Goal: Use online tool/utility: Utilize a website feature to perform a specific function

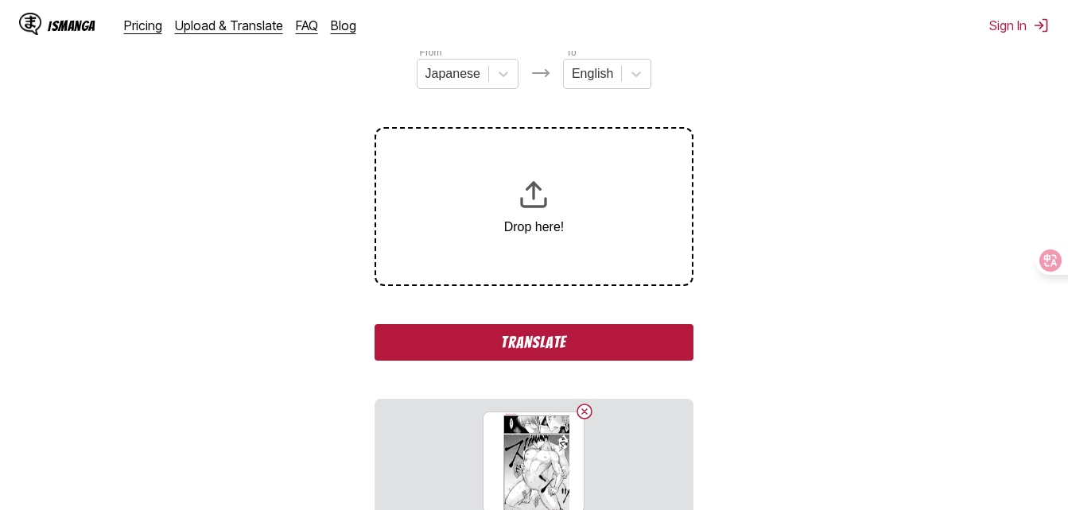
scroll to position [216, 0]
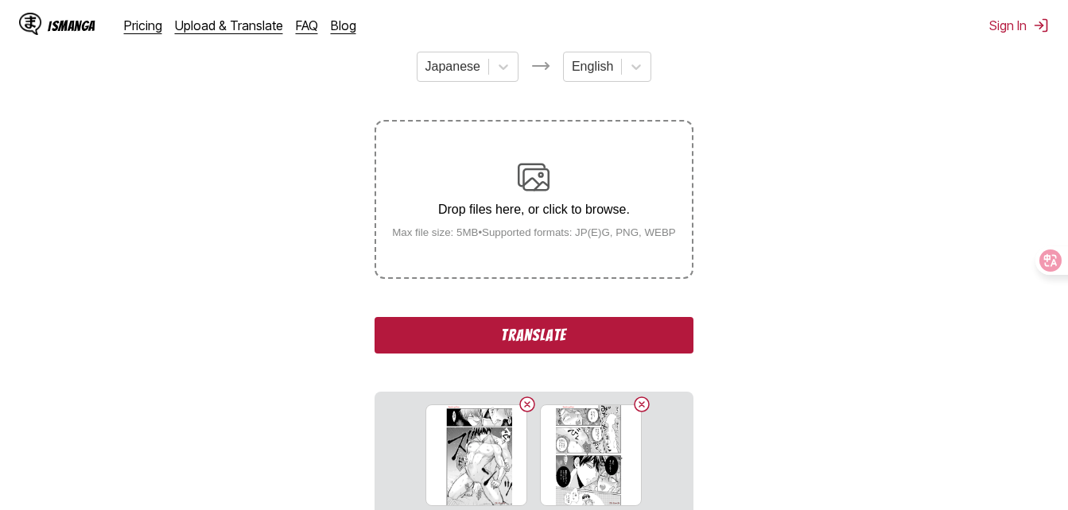
click at [617, 344] on button "Translate" at bounding box center [534, 335] width 318 height 37
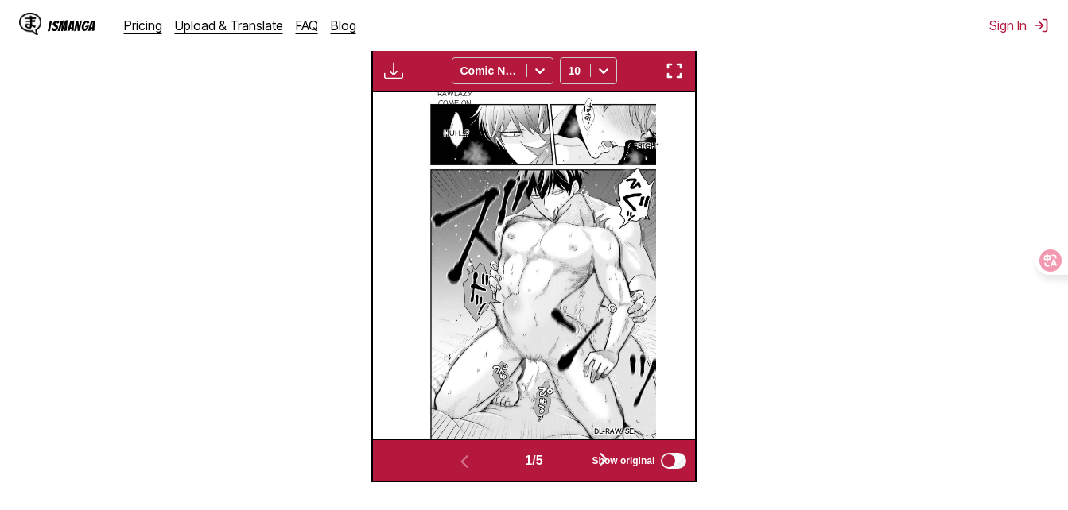
scroll to position [425, 0]
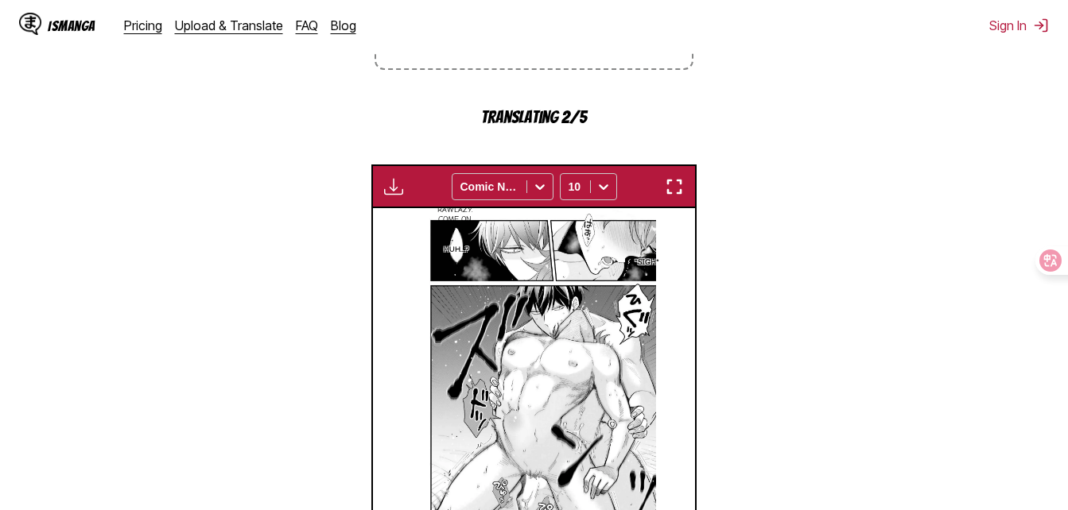
click at [689, 208] on div "Available for premium users only Comic Neue 10 *sigh* RawLazy. Come on. Huh...?…" at bounding box center [534, 382] width 326 height 434
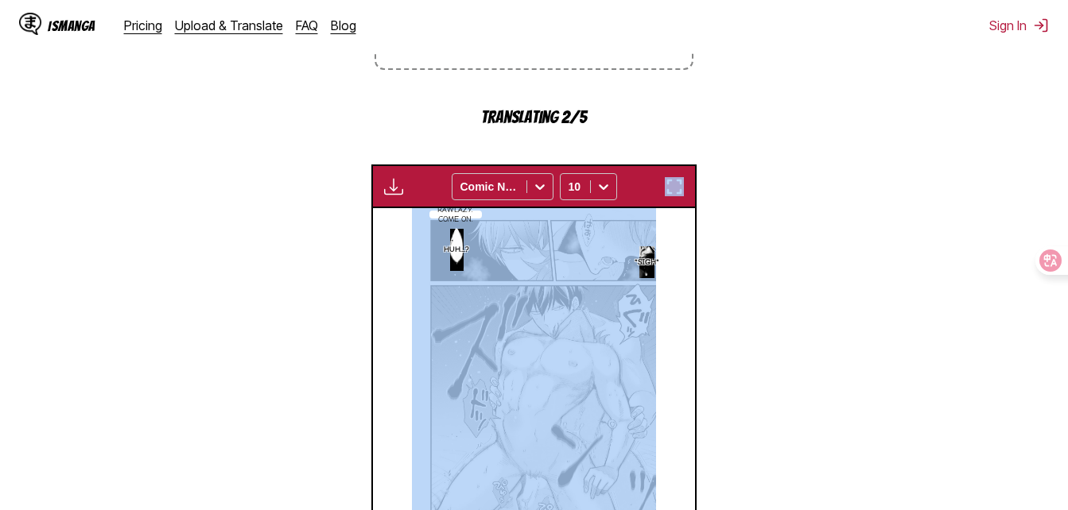
drag, startPoint x: 689, startPoint y: 208, endPoint x: 674, endPoint y: 245, distance: 40.0
click at [671, 186] on img "button" at bounding box center [674, 186] width 19 height 19
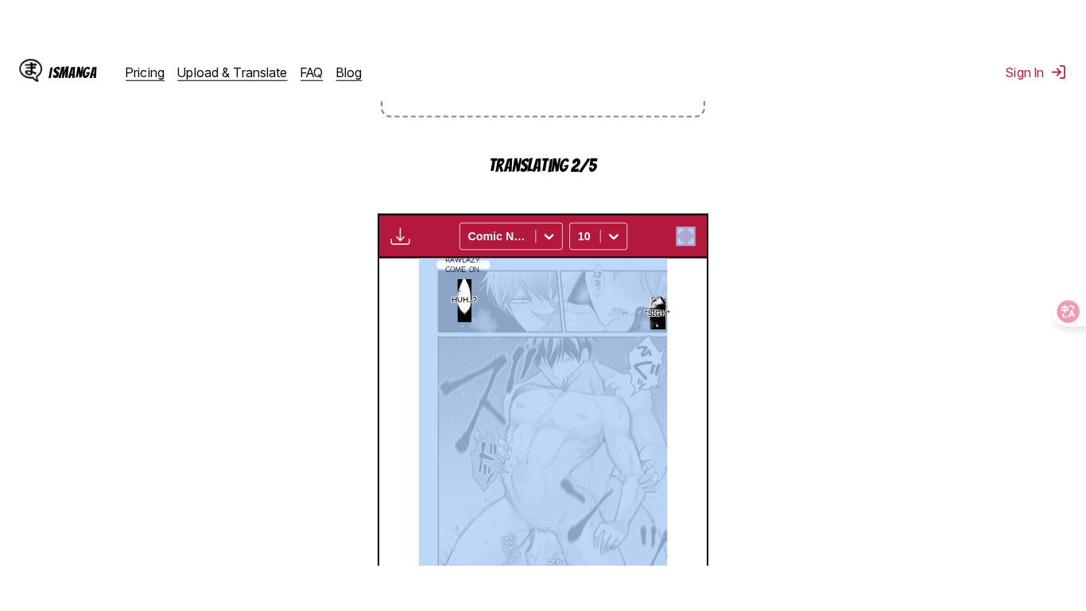
scroll to position [192, 0]
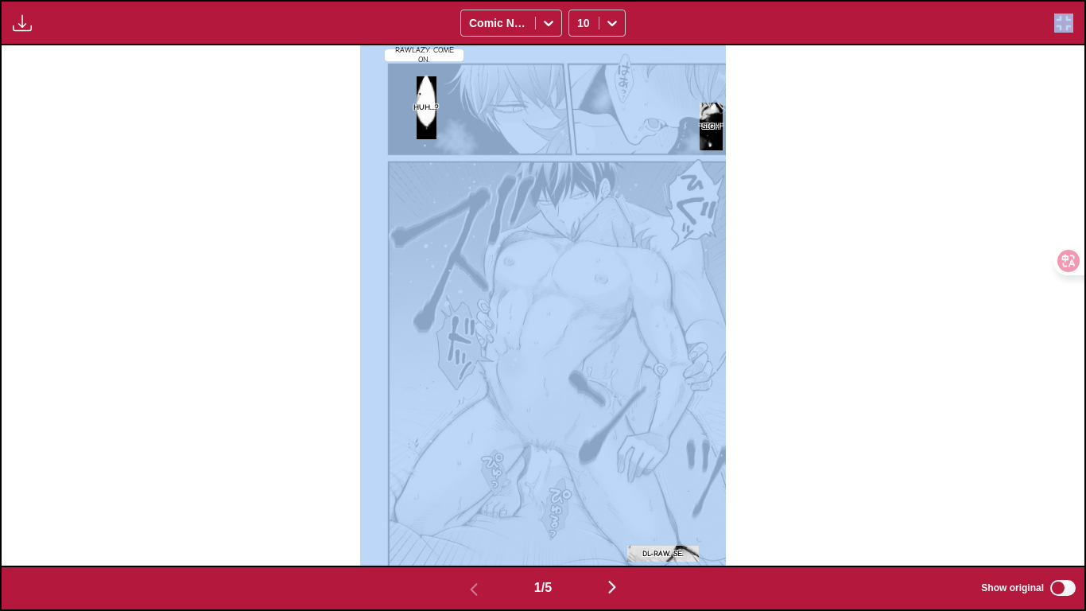
click at [622, 510] on img "button" at bounding box center [612, 586] width 19 height 19
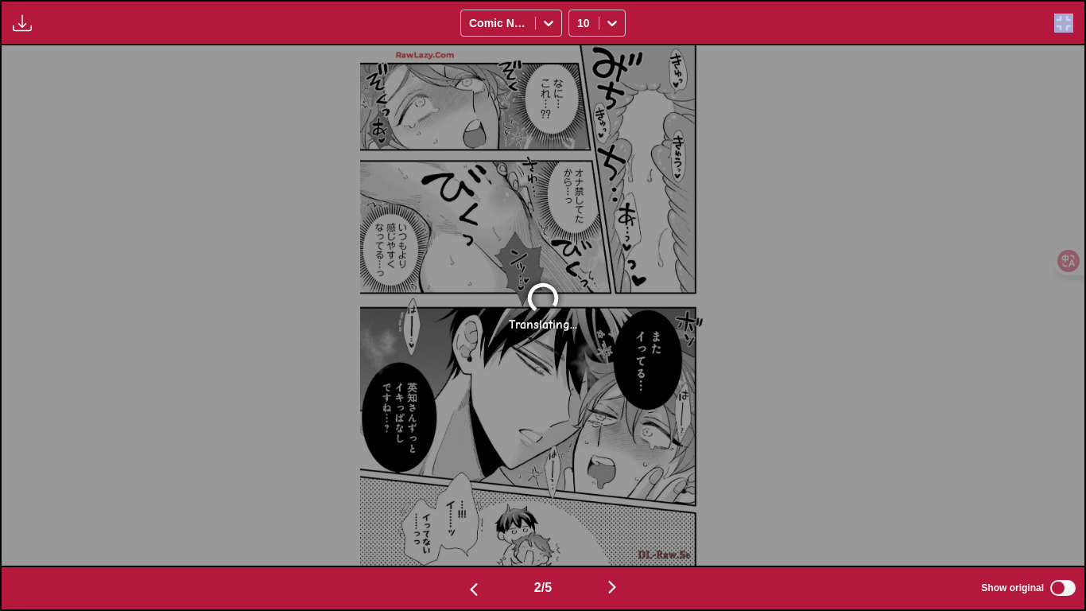
click at [760, 31] on img "button" at bounding box center [1063, 23] width 19 height 19
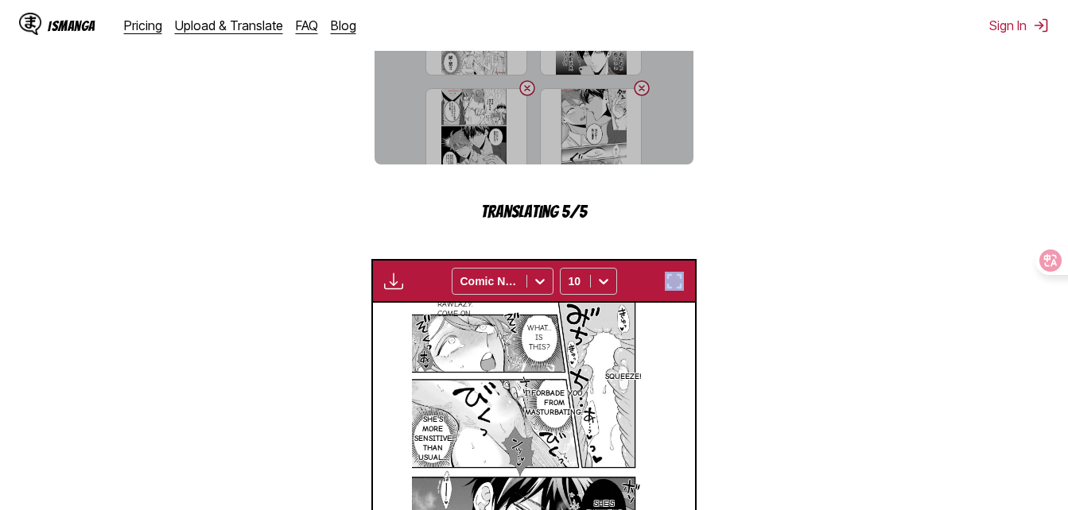
scroll to position [790, 0]
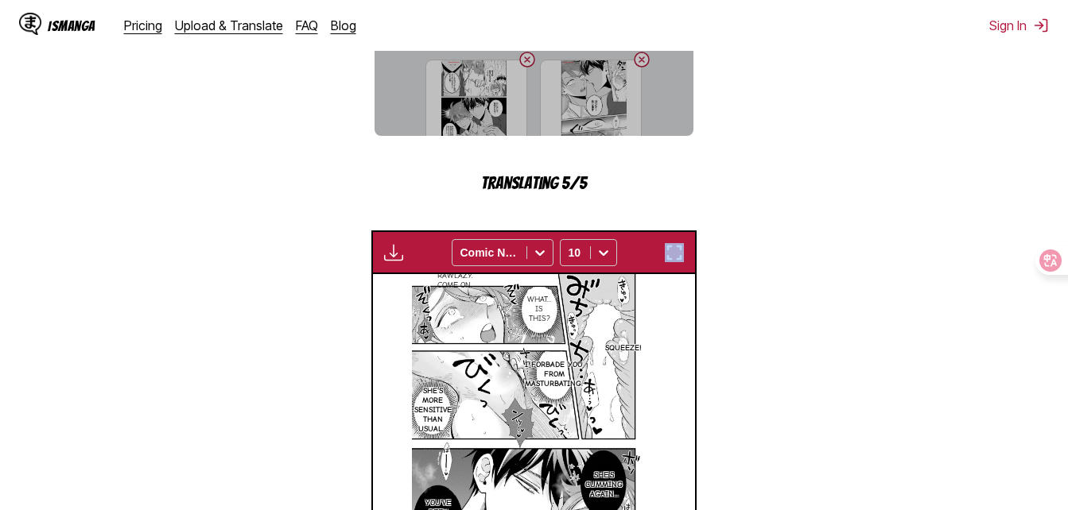
click at [670, 243] on div "Available for premium users only Comic Neue 10" at bounding box center [534, 253] width 326 height 44
click at [671, 268] on div "Available for premium users only Comic Neue 10" at bounding box center [534, 253] width 326 height 44
click at [670, 255] on img "button" at bounding box center [674, 252] width 19 height 19
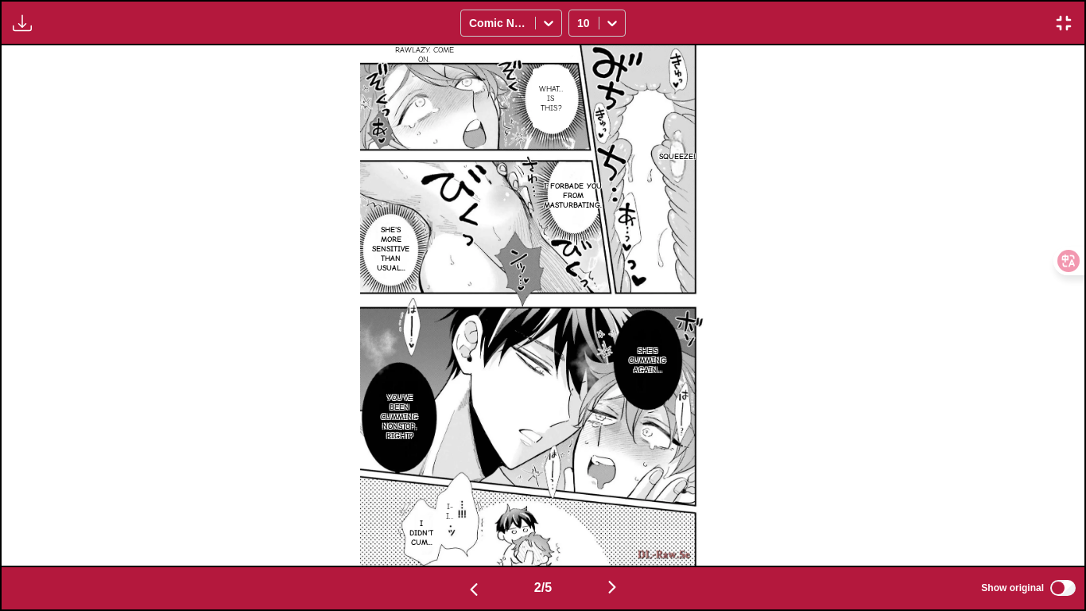
scroll to position [466, 0]
click at [457, 510] on button "button" at bounding box center [473, 587] width 95 height 23
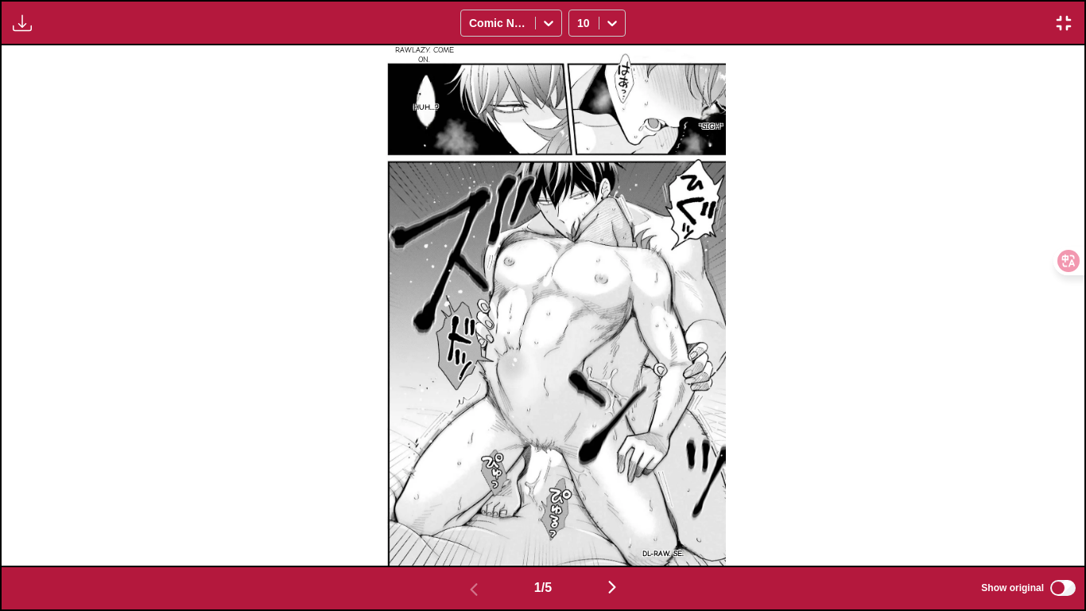
click at [622, 510] on img "button" at bounding box center [612, 586] width 19 height 19
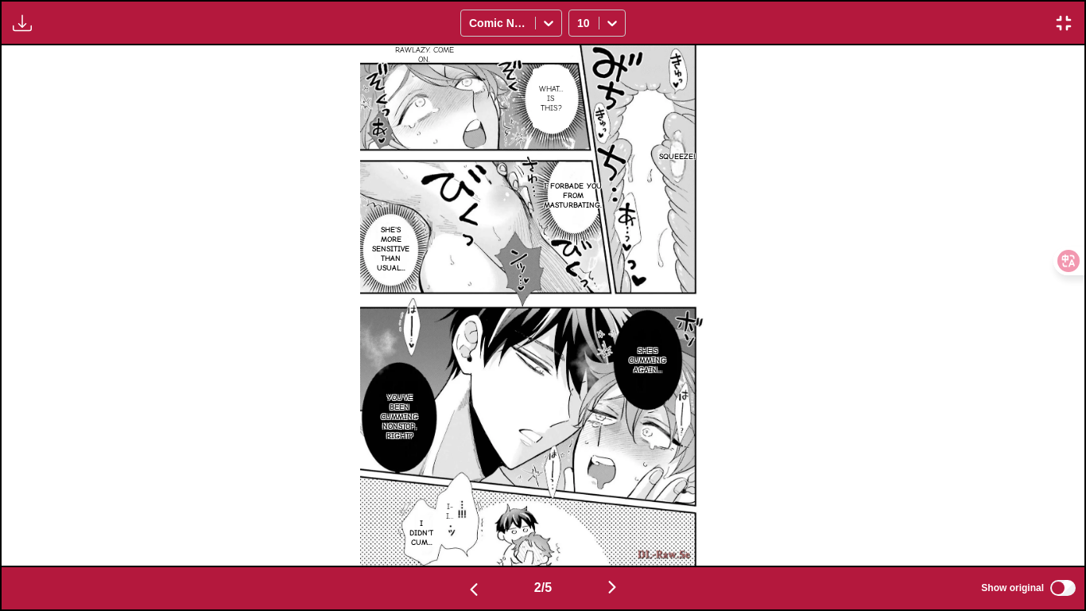
click at [622, 510] on img "button" at bounding box center [612, 586] width 19 height 19
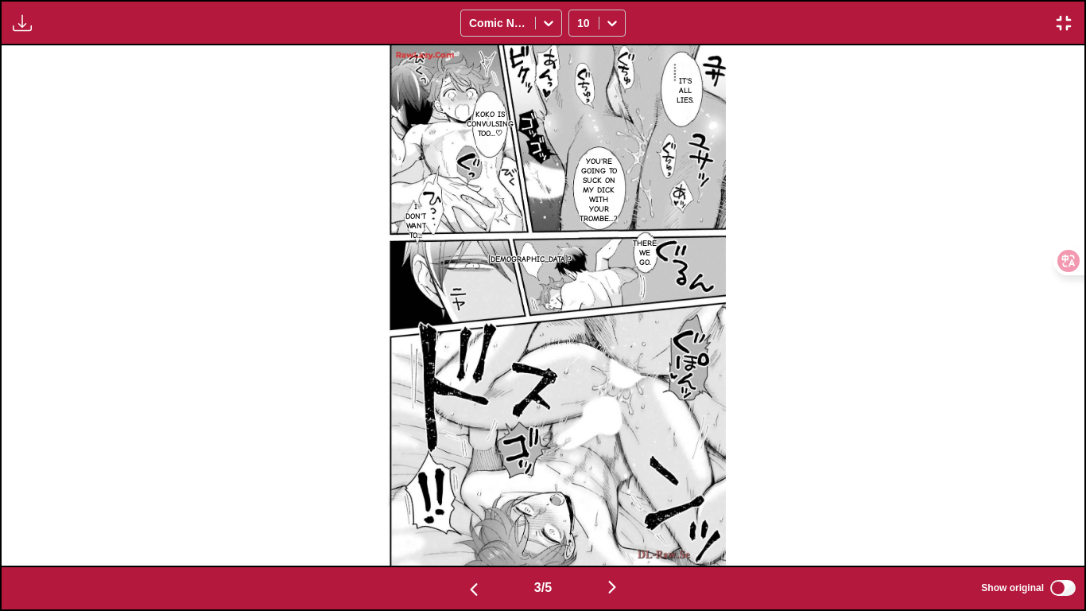
click at [464, 510] on button "button" at bounding box center [473, 587] width 95 height 23
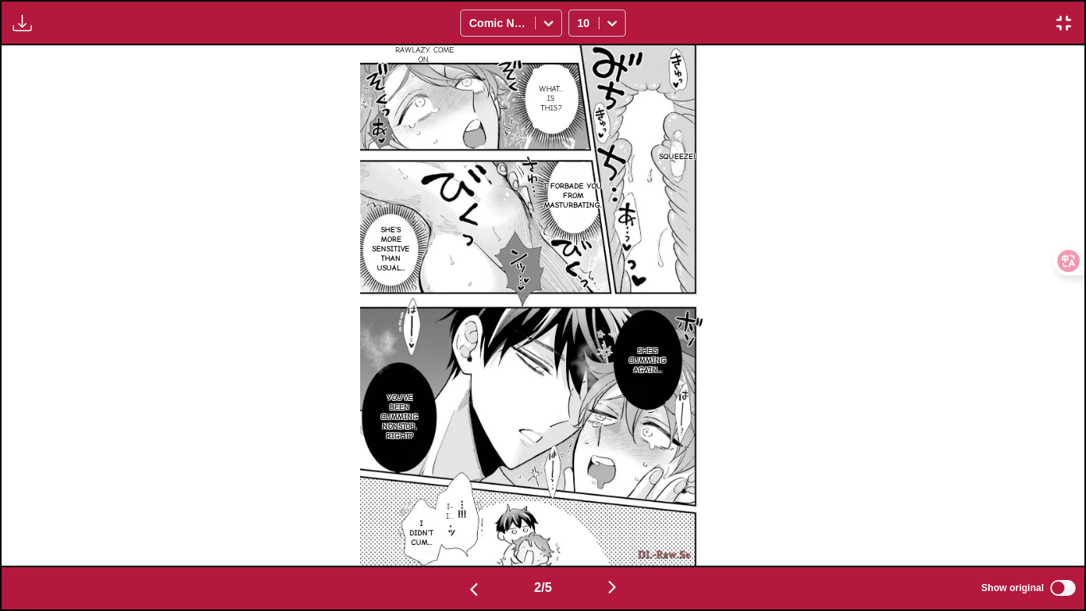
click at [609, 510] on img "button" at bounding box center [612, 586] width 19 height 19
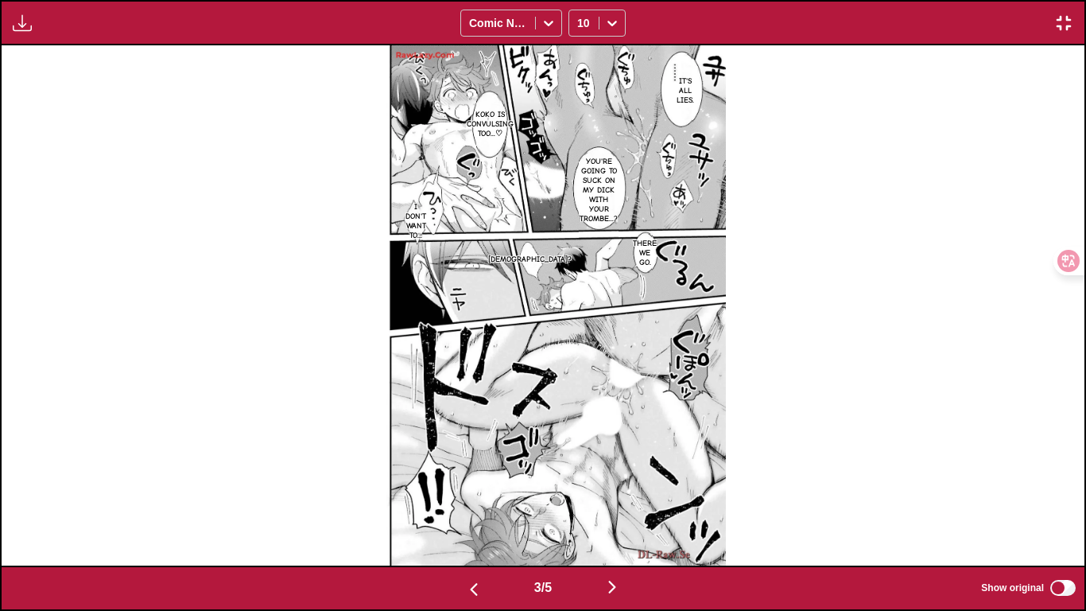
drag, startPoint x: 511, startPoint y: 610, endPoint x: 499, endPoint y: 606, distance: 12.6
click at [510, 510] on div "3 / 5 Show original" at bounding box center [543, 587] width 1086 height 45
click at [479, 510] on button "button" at bounding box center [473, 587] width 95 height 23
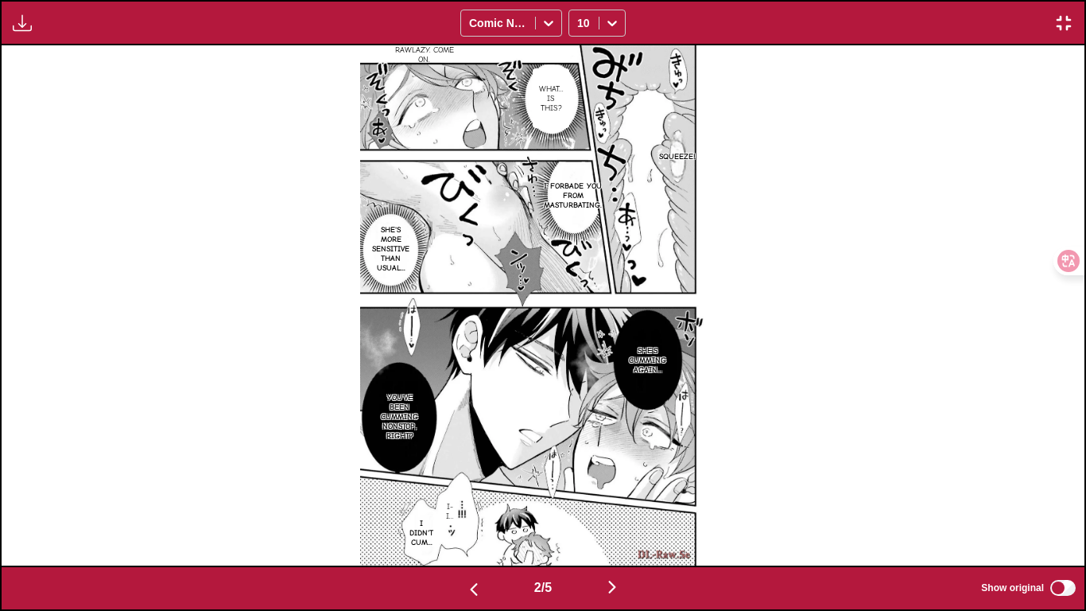
click at [607, 510] on button "button" at bounding box center [612, 587] width 95 height 23
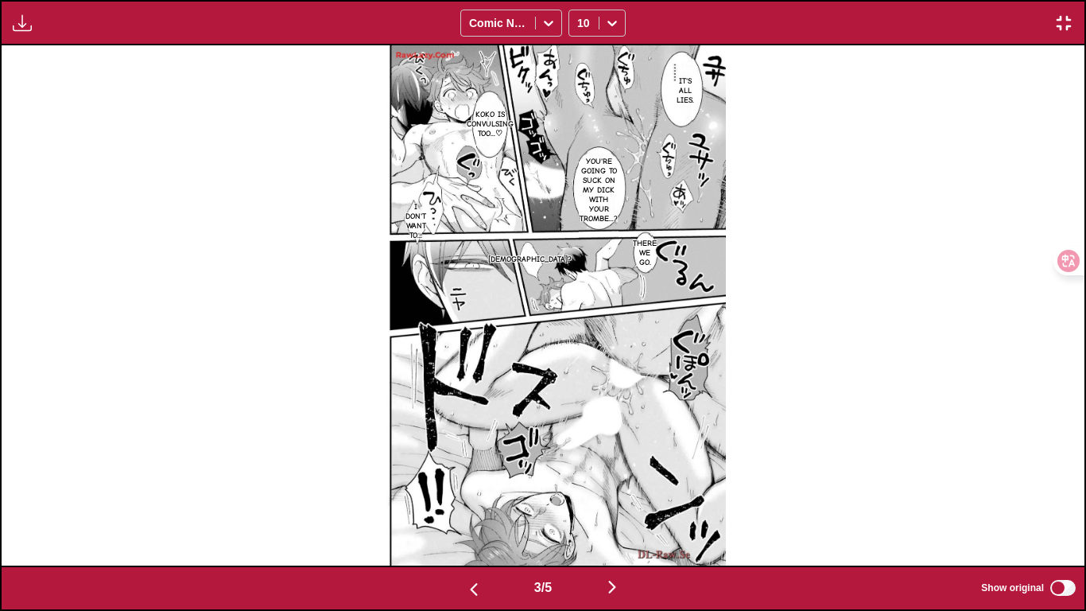
click at [608, 510] on img "button" at bounding box center [612, 586] width 19 height 19
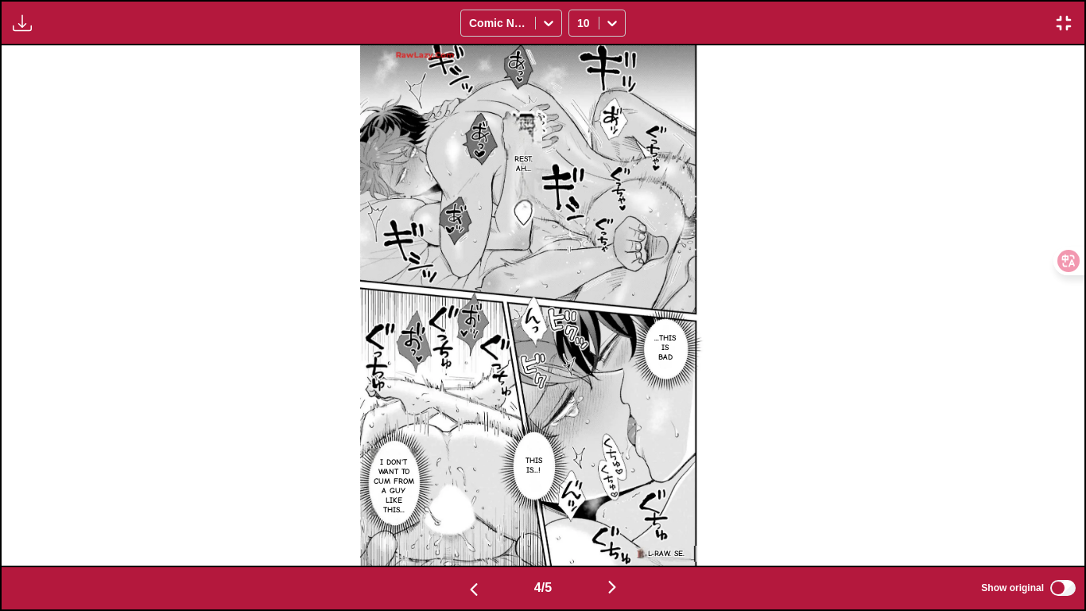
click at [608, 510] on img "button" at bounding box center [612, 586] width 19 height 19
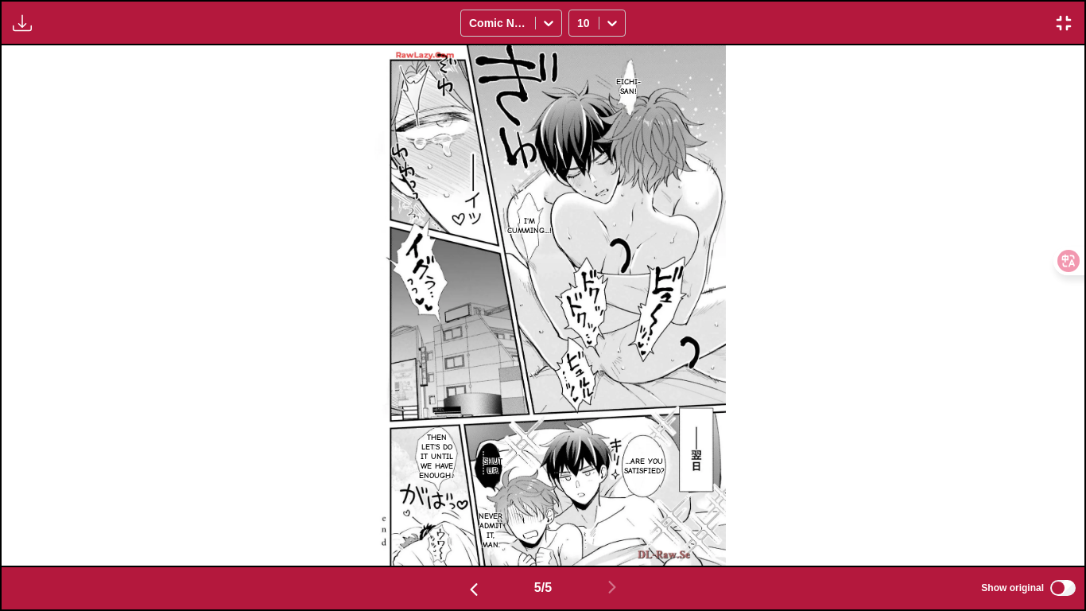
click at [760, 26] on img "button" at bounding box center [1063, 23] width 19 height 19
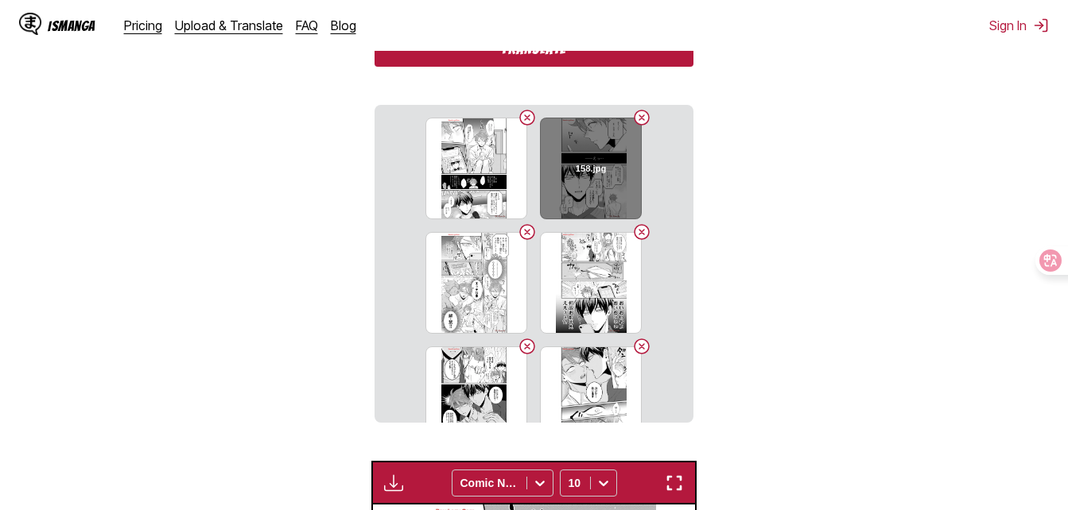
scroll to position [370, 0]
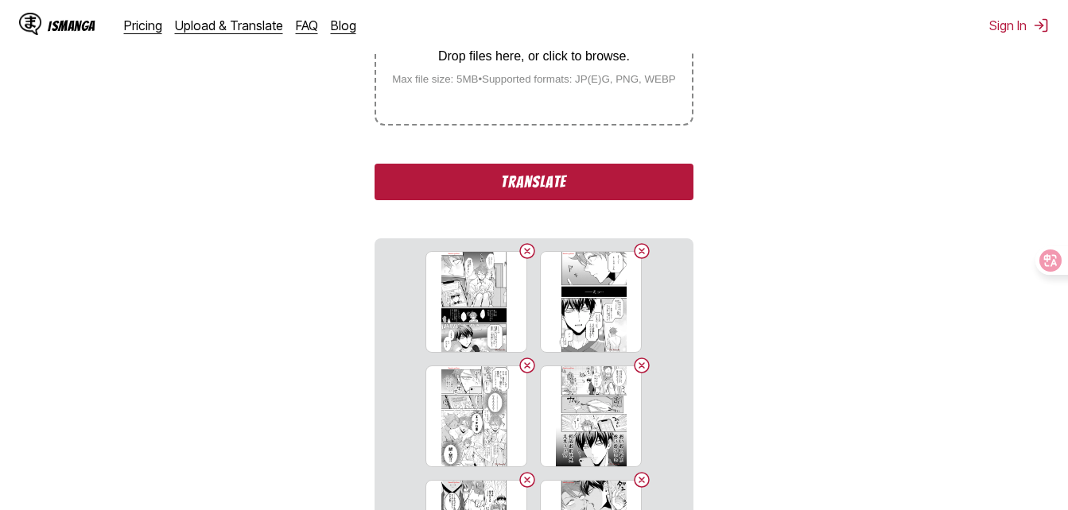
click at [591, 193] on button "Translate" at bounding box center [534, 182] width 318 height 37
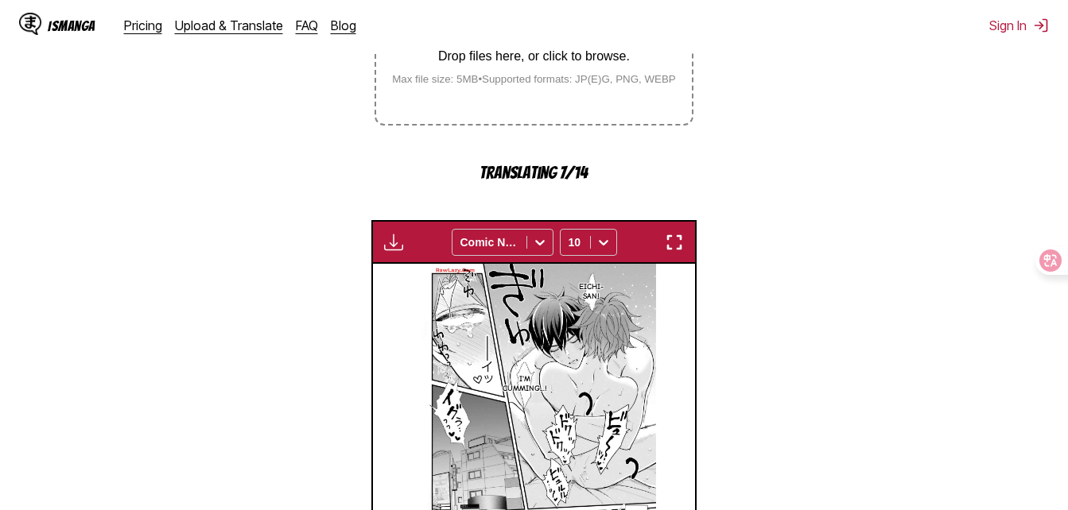
click at [673, 239] on img "button" at bounding box center [674, 242] width 19 height 19
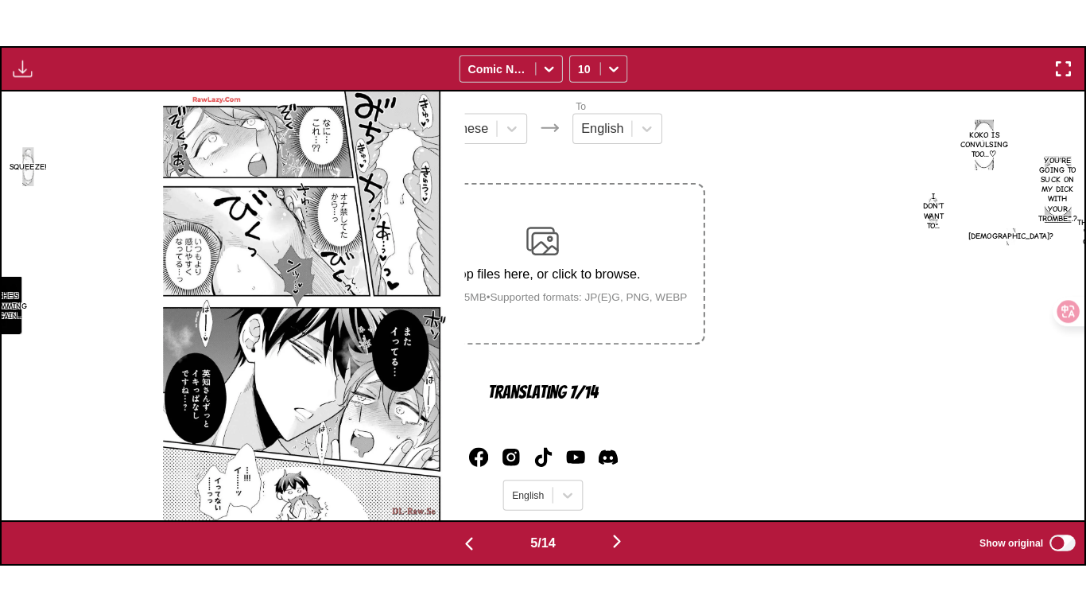
scroll to position [0, 4332]
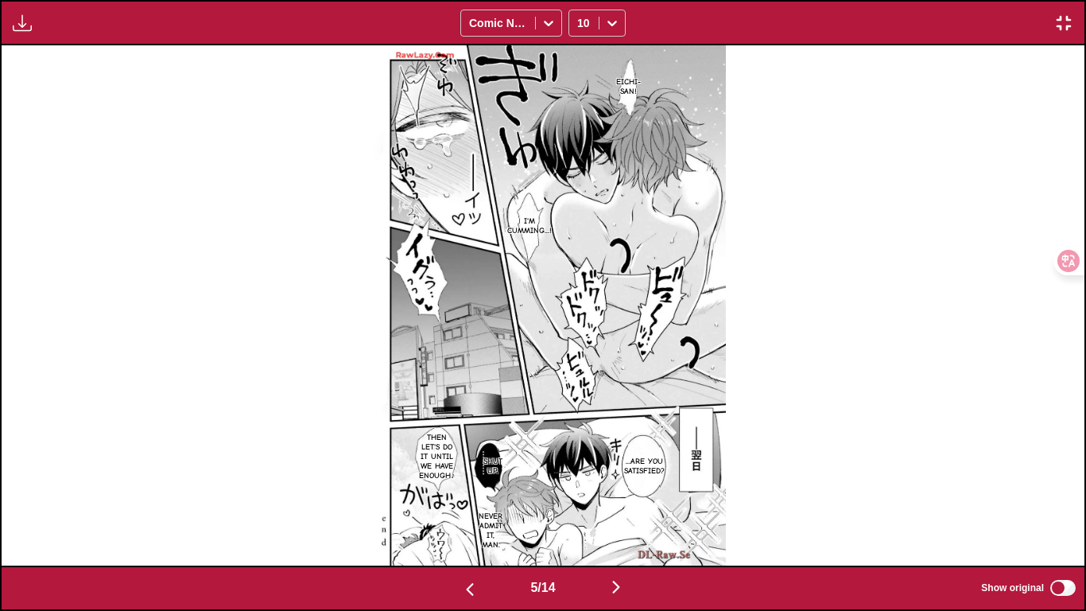
click at [760, 312] on div "*sigh* RawLazy. Come on. Huh...? DL-Raw. Se. Squeeze! RawLazy. Come on. What...…" at bounding box center [543, 304] width 1086 height 519
click at [613, 510] on button "button" at bounding box center [616, 587] width 95 height 23
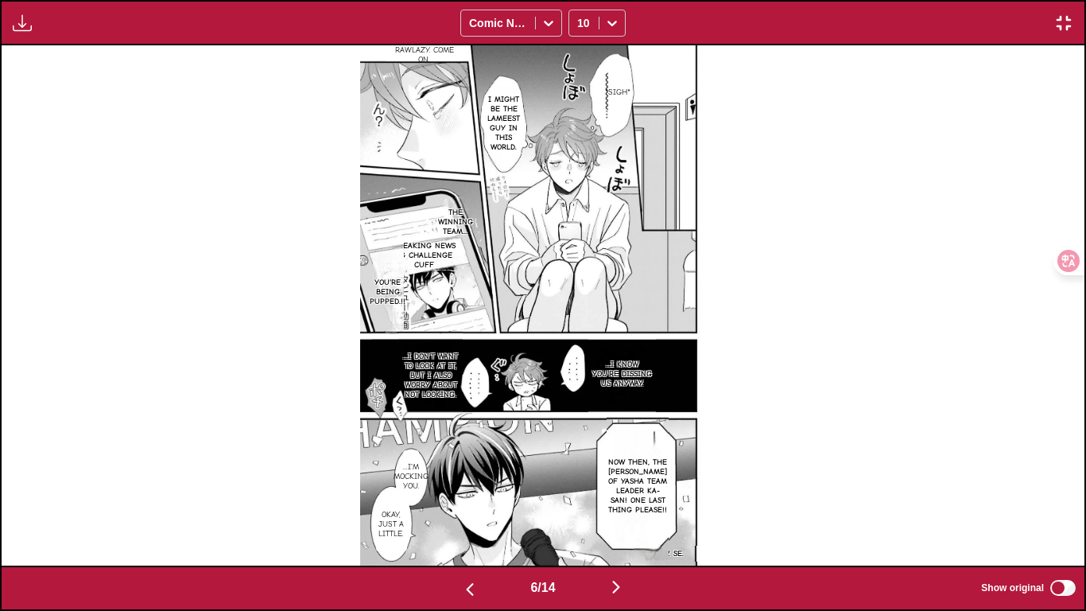
click at [611, 510] on img "button" at bounding box center [616, 586] width 19 height 19
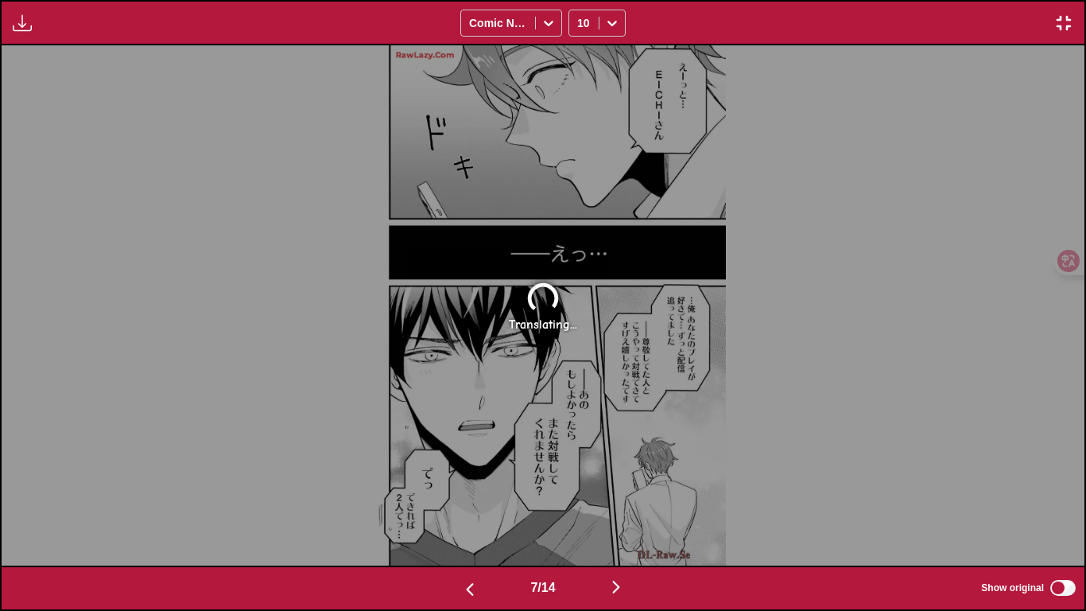
click at [760, 18] on img "button" at bounding box center [1063, 23] width 19 height 19
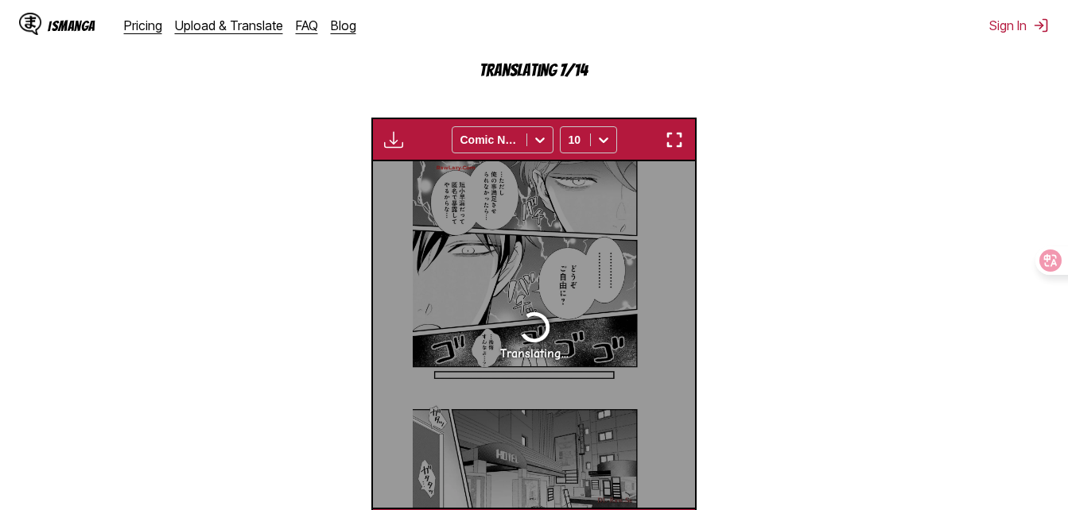
scroll to position [0, 1935]
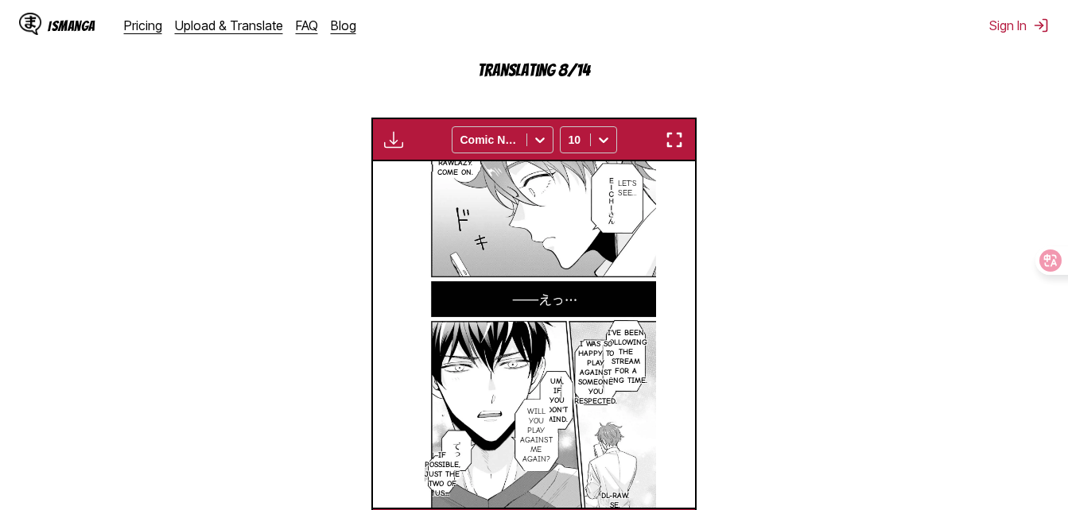
click at [760, 206] on section "From Japanese To English Drop files here, or click to browse. Max file size: 5M…" at bounding box center [534, 166] width 1042 height 770
click at [669, 138] on img "button" at bounding box center [674, 139] width 19 height 19
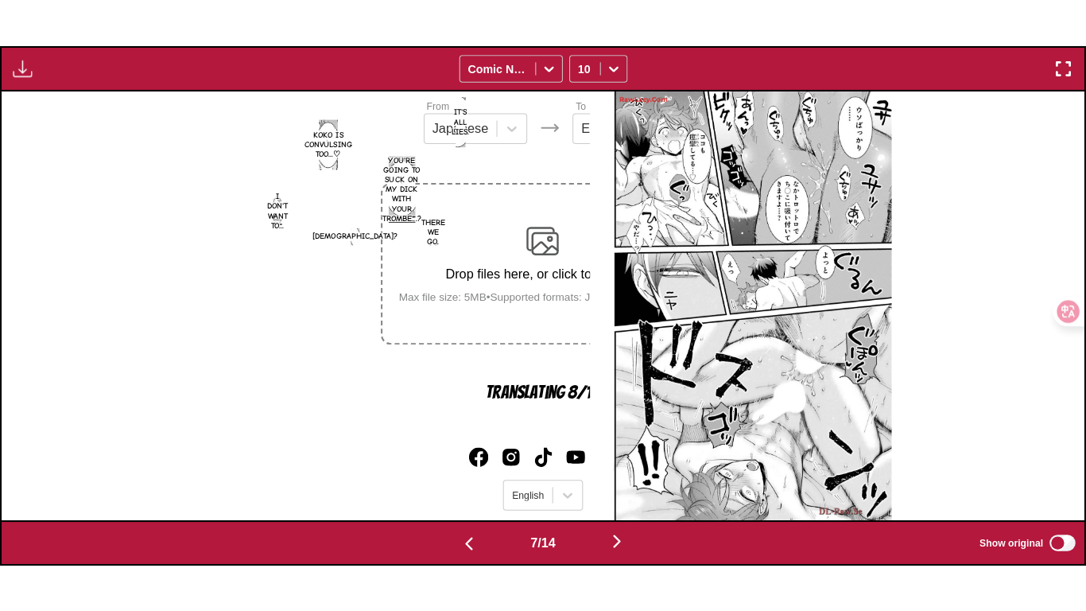
scroll to position [0, 6498]
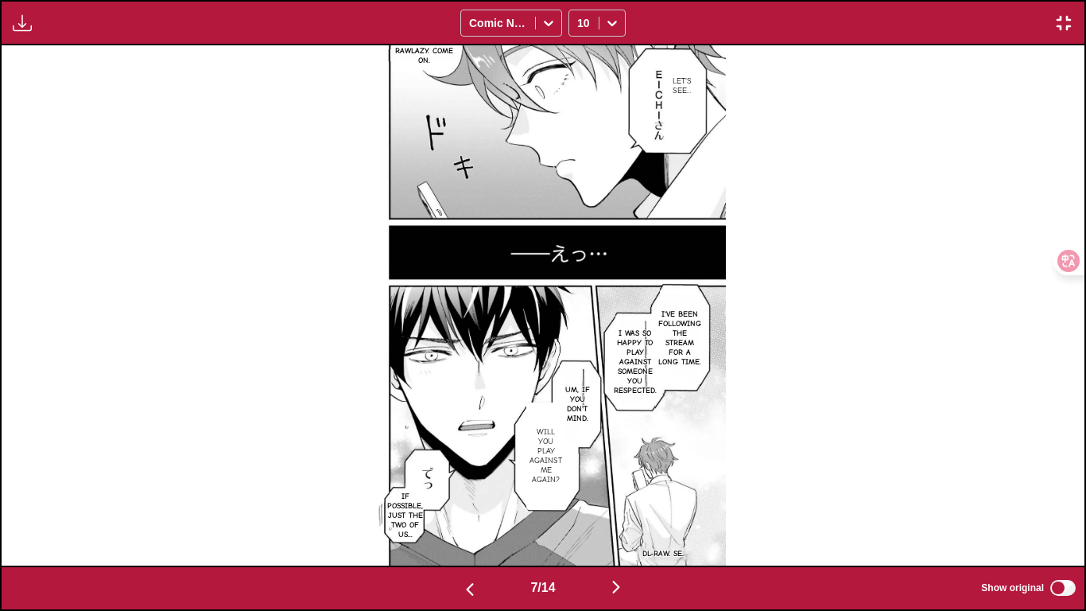
click at [642, 510] on button "button" at bounding box center [616, 587] width 95 height 23
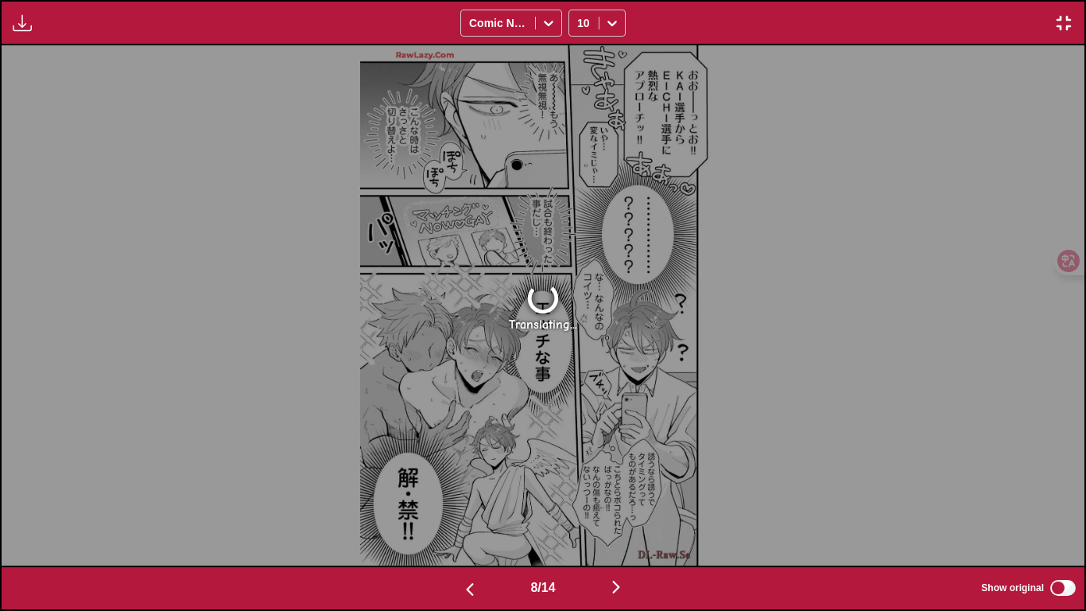
click at [486, 510] on button "button" at bounding box center [469, 587] width 95 height 23
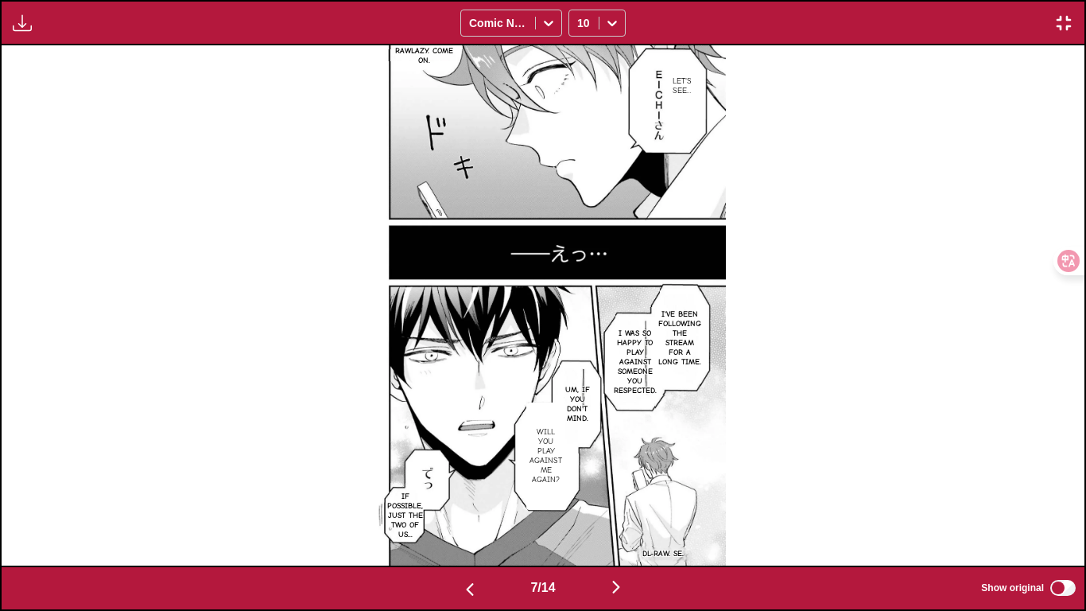
click at [760, 24] on img "button" at bounding box center [1063, 23] width 19 height 19
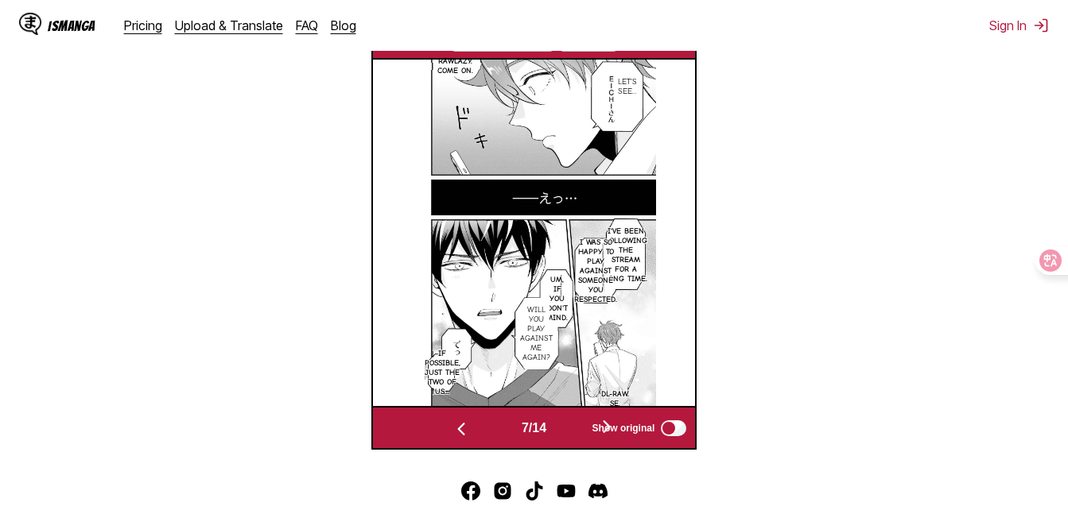
scroll to position [631, 0]
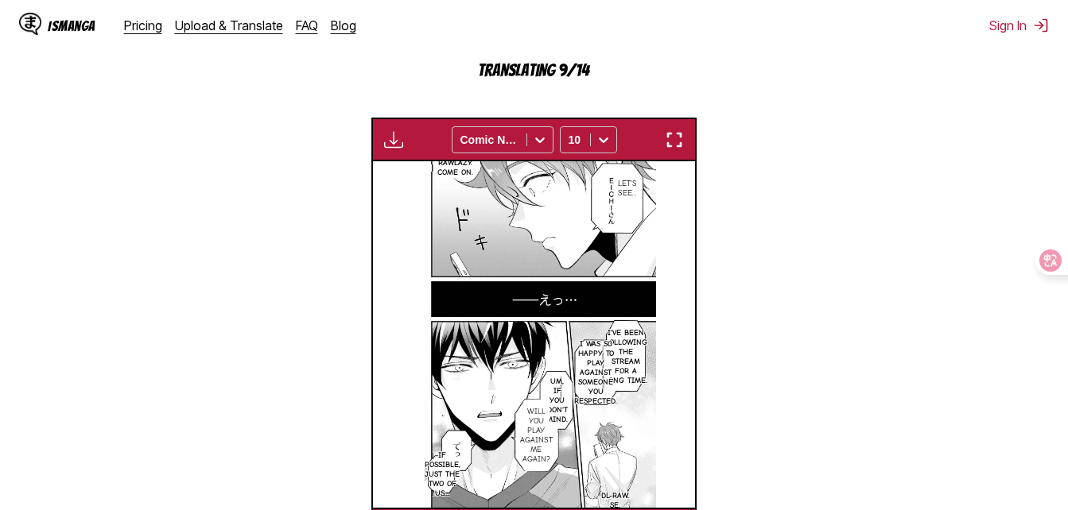
click at [675, 142] on img "button" at bounding box center [674, 139] width 19 height 19
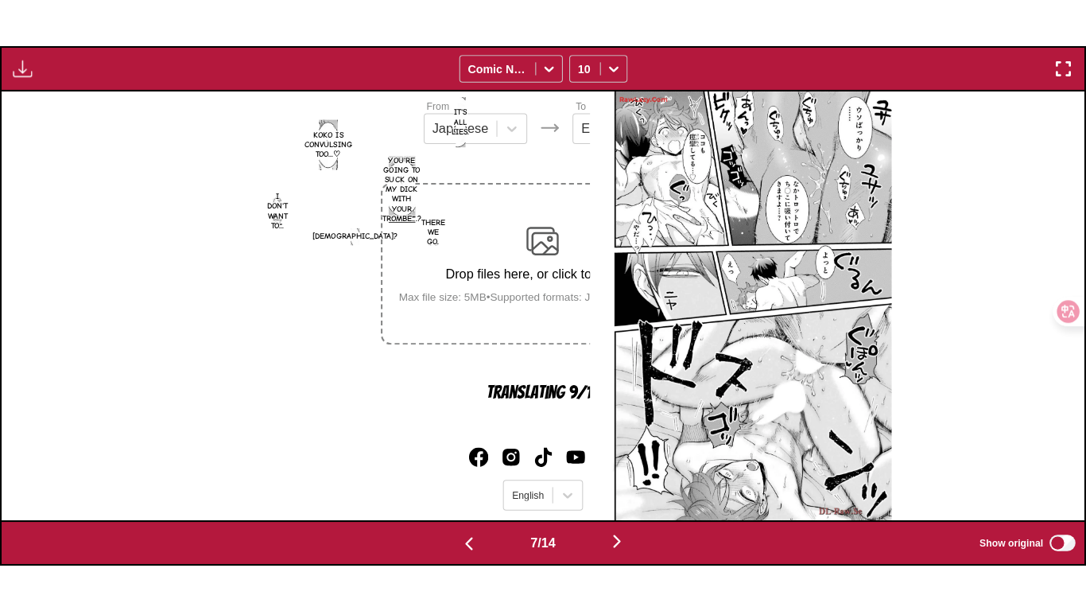
scroll to position [0, 6498]
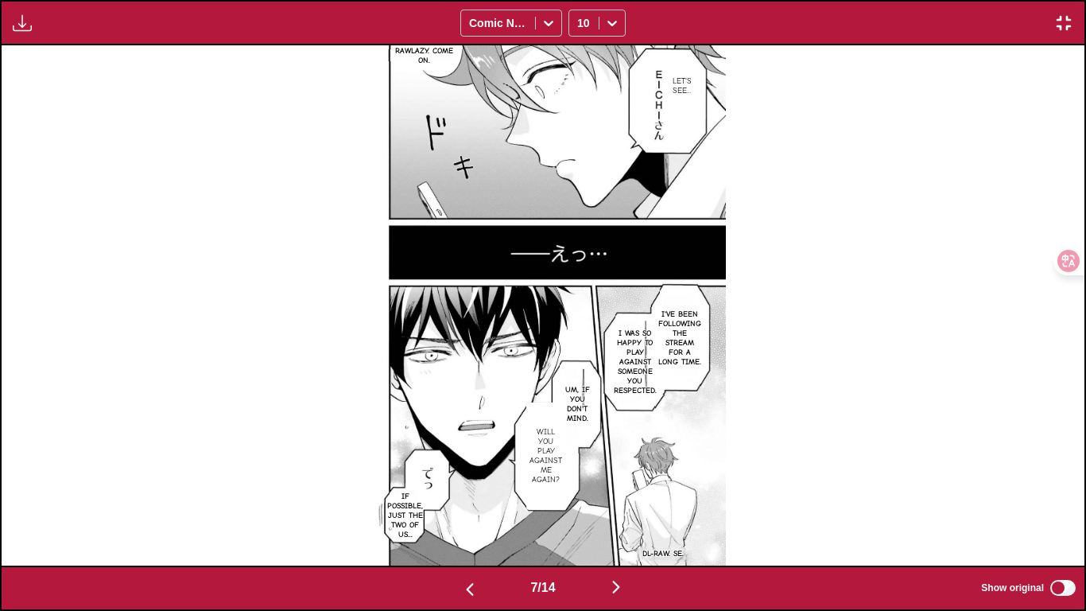
click at [624, 510] on img "button" at bounding box center [616, 586] width 19 height 19
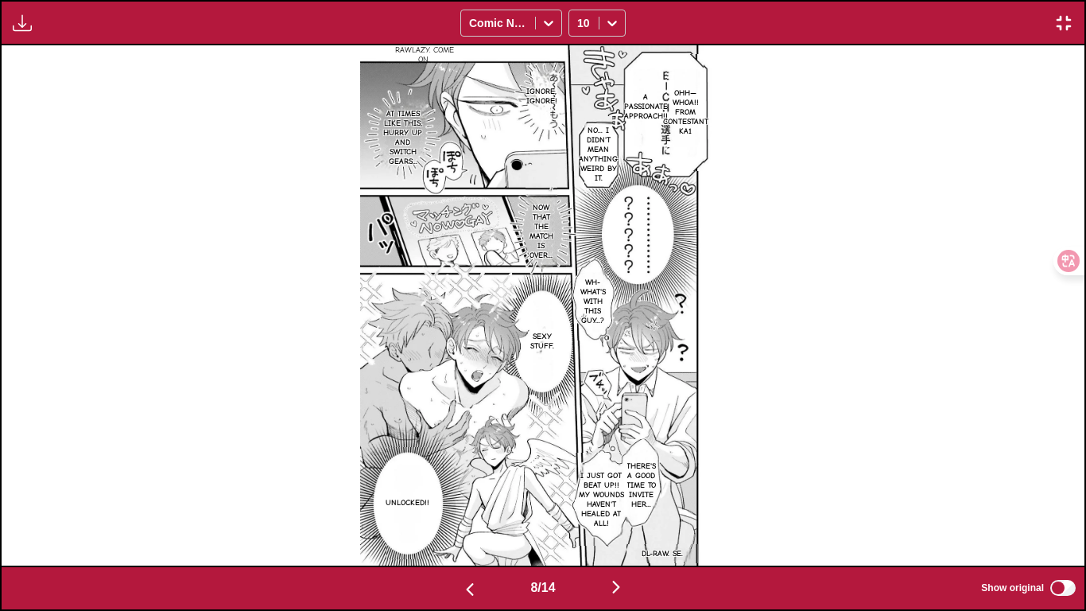
click at [624, 510] on img "button" at bounding box center [616, 586] width 19 height 19
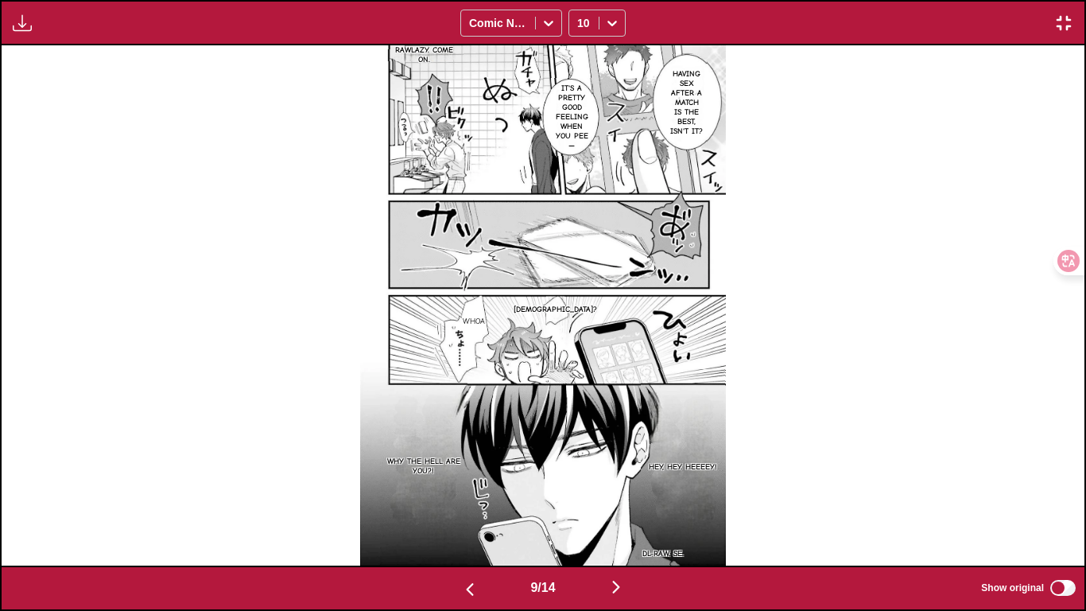
click at [624, 510] on div "9 / 14 Show original" at bounding box center [543, 587] width 1086 height 45
click at [612, 510] on img "button" at bounding box center [616, 586] width 19 height 19
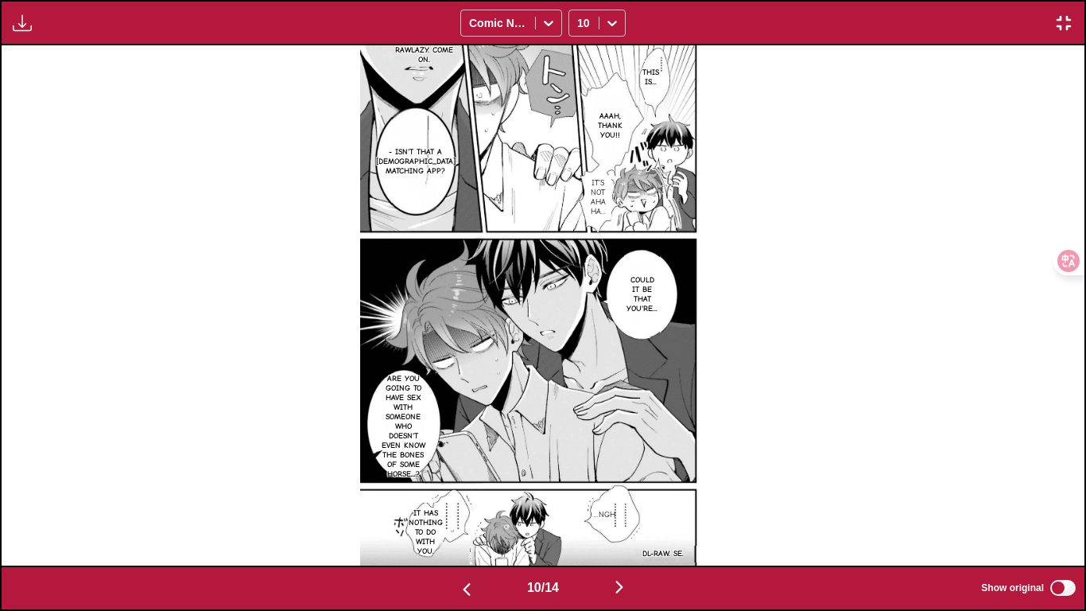
click at [610, 510] on button "button" at bounding box center [619, 587] width 95 height 23
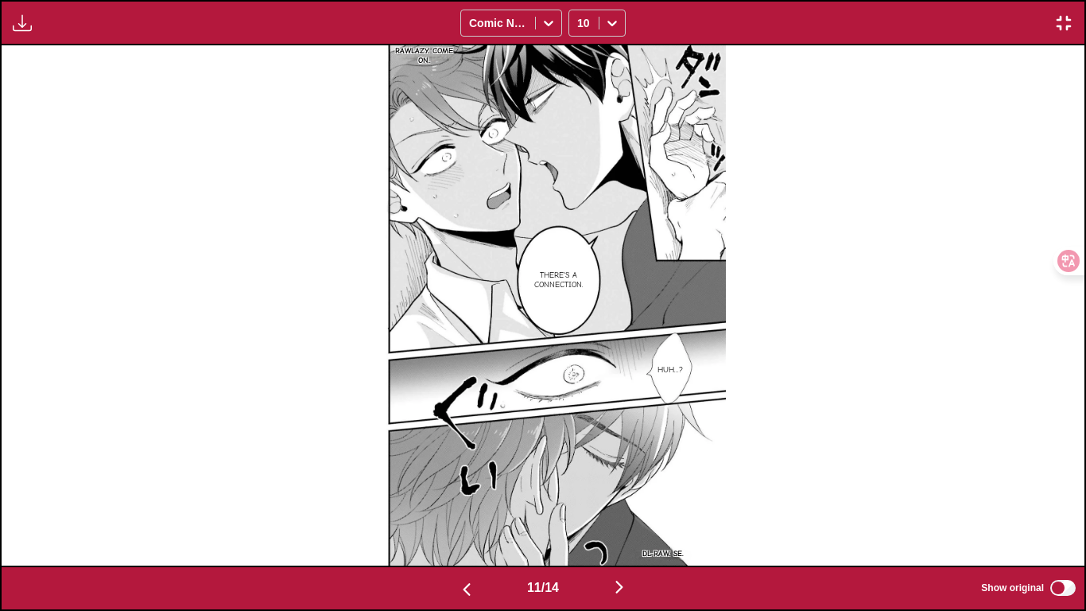
click at [608, 510] on button "button" at bounding box center [619, 587] width 95 height 23
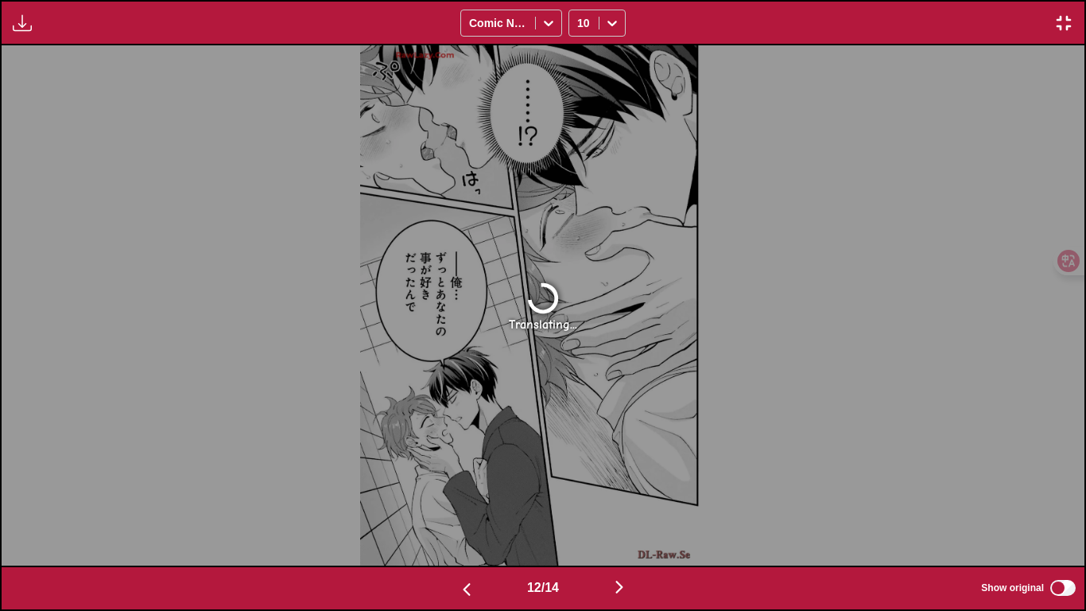
click at [456, 510] on div "12 / 14 Show original" at bounding box center [543, 587] width 1086 height 45
click at [463, 510] on div "12 / 14 Show original" at bounding box center [543, 587] width 1086 height 45
click at [461, 510] on img "button" at bounding box center [466, 589] width 19 height 19
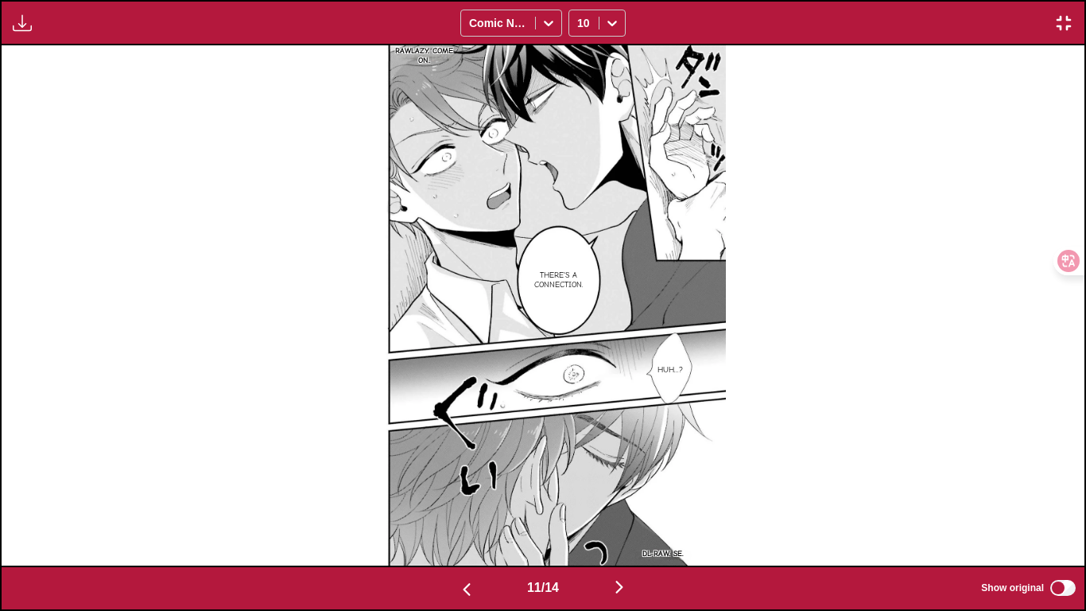
click at [760, 8] on div "Available for premium users only Comic Neue 10" at bounding box center [543, 22] width 1086 height 45
click at [760, 24] on div "Available for premium users only Comic Neue 10" at bounding box center [543, 22] width 1086 height 45
click at [760, 19] on img "button" at bounding box center [1063, 23] width 19 height 19
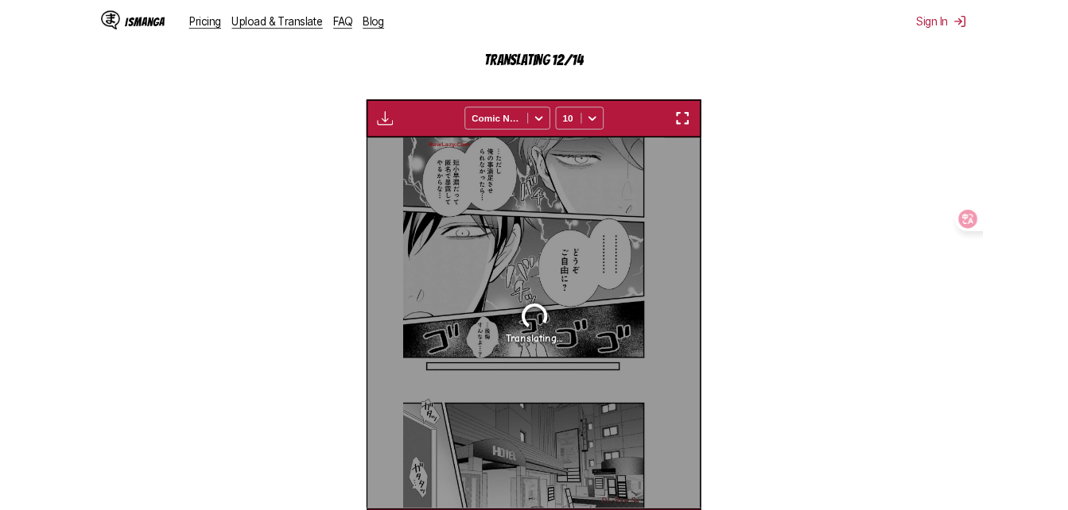
scroll to position [0, 3224]
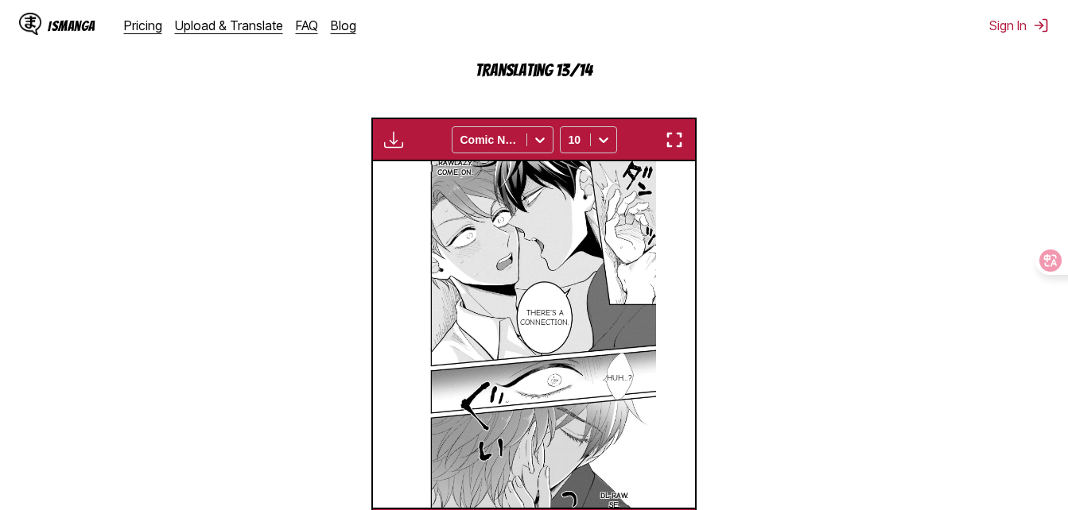
drag, startPoint x: 691, startPoint y: 139, endPoint x: 683, endPoint y: 141, distance: 8.1
click at [690, 138] on div "Available for premium users only Comic Neue 10" at bounding box center [534, 140] width 326 height 44
click at [683, 141] on img "button" at bounding box center [674, 139] width 19 height 19
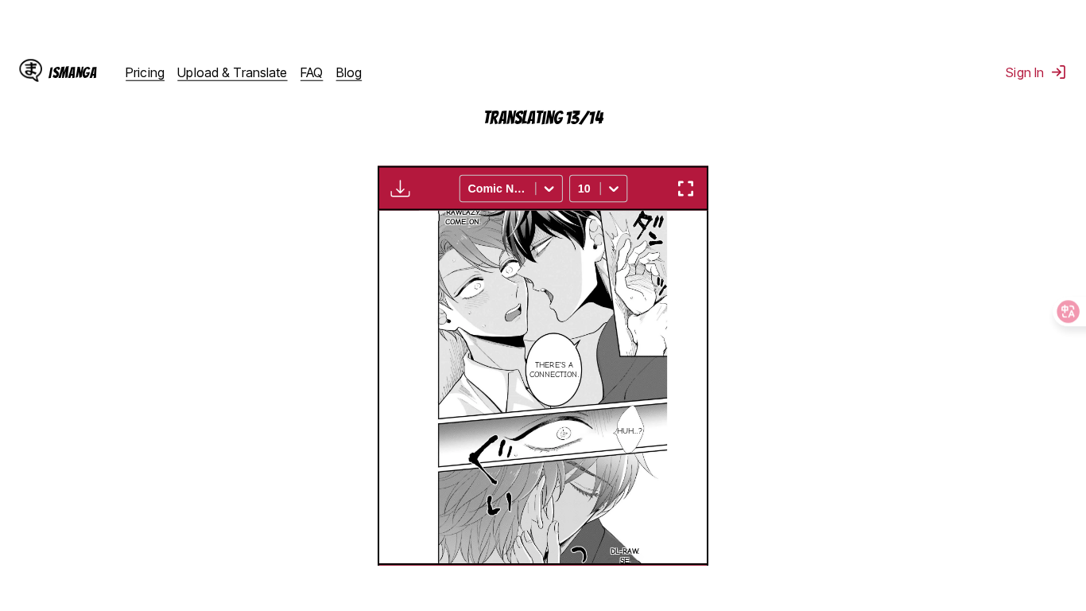
scroll to position [192, 0]
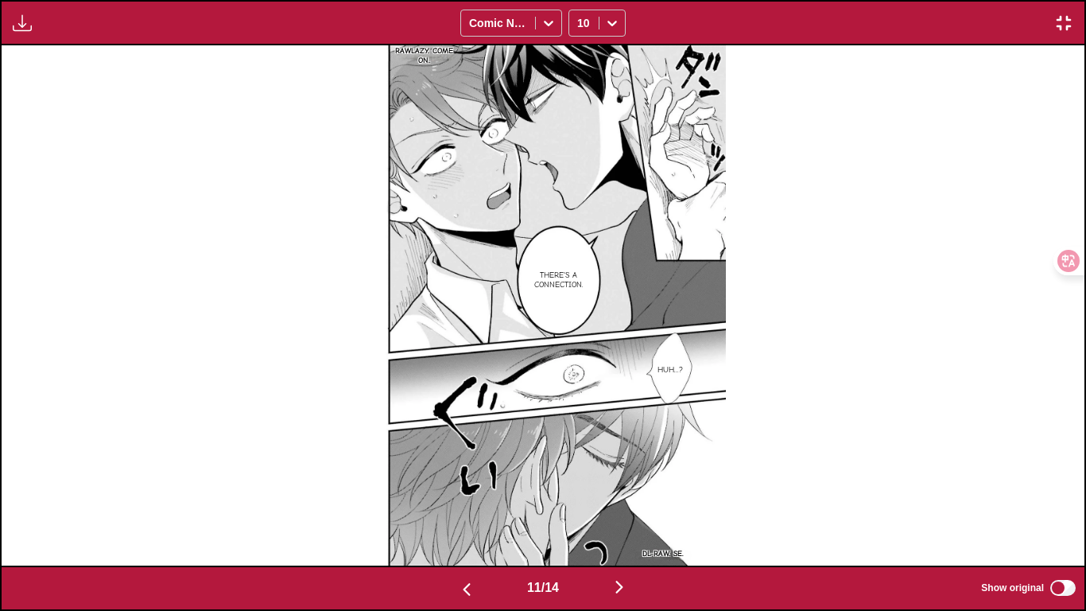
click at [629, 510] on img "button" at bounding box center [619, 586] width 19 height 19
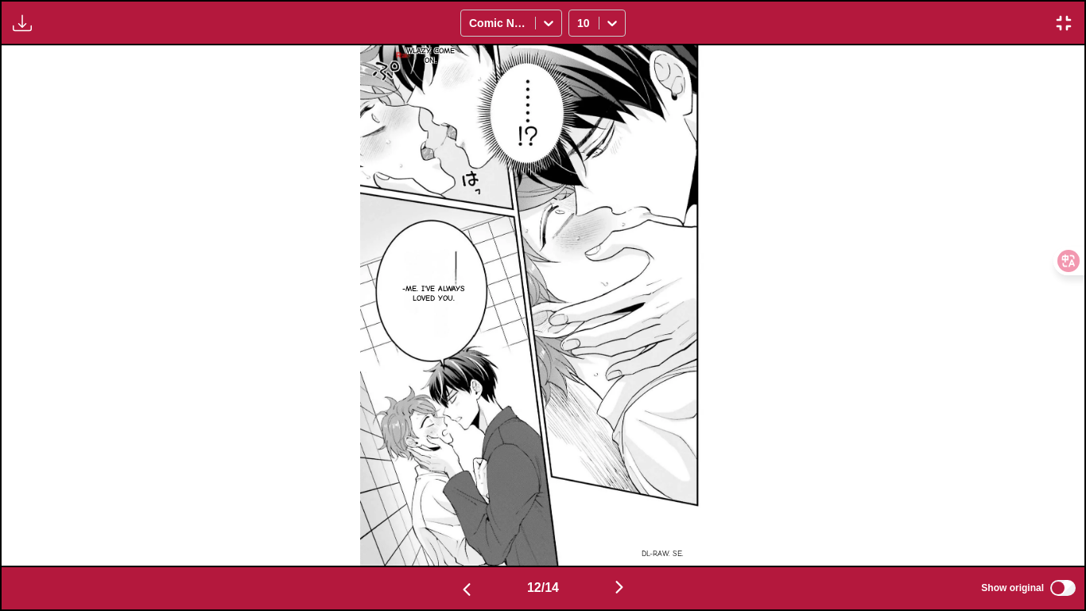
click at [629, 510] on img "button" at bounding box center [619, 586] width 19 height 19
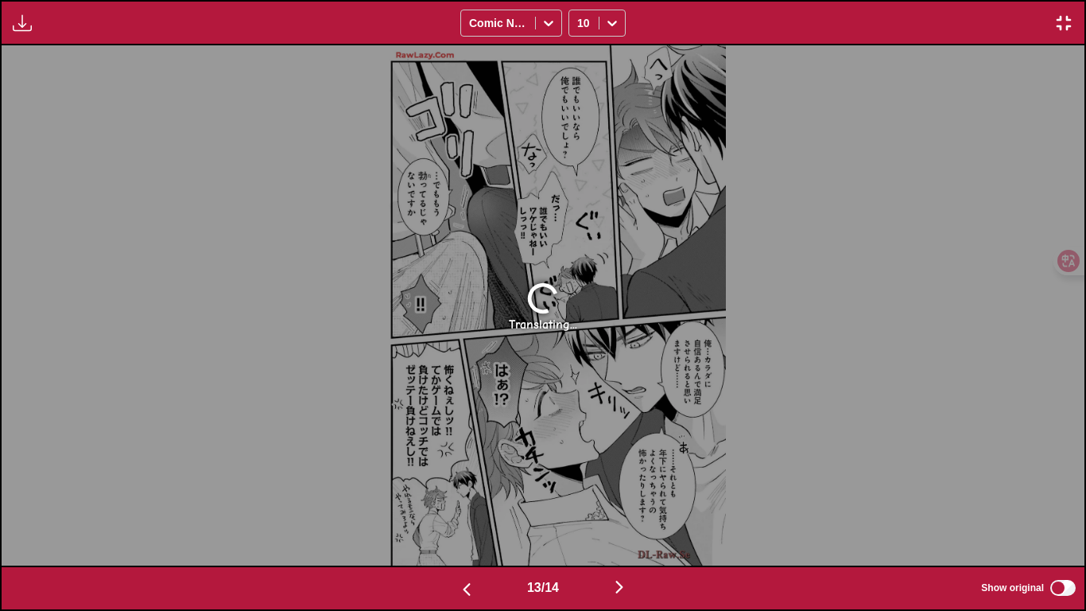
click at [760, 17] on img "button" at bounding box center [1063, 23] width 19 height 19
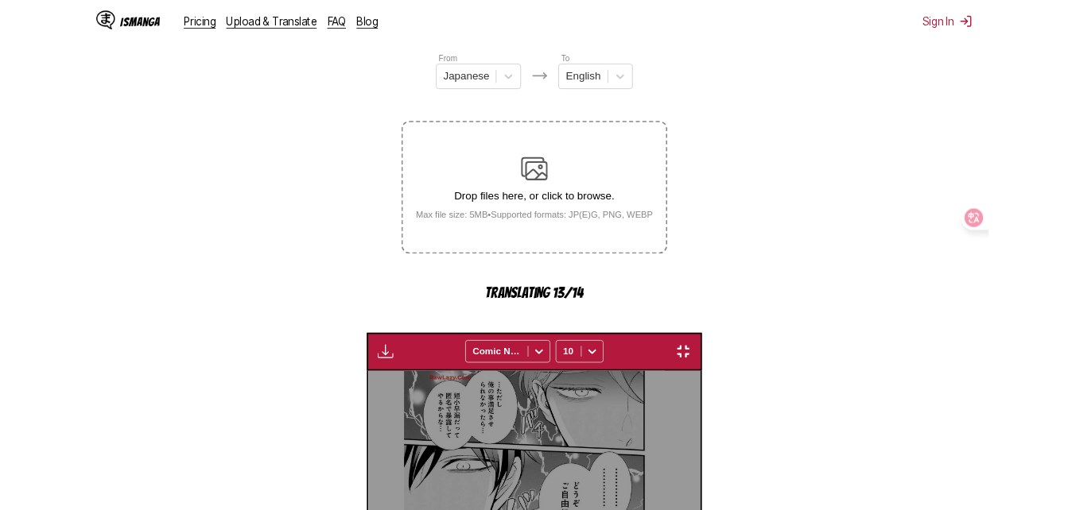
scroll to position [0, 3869]
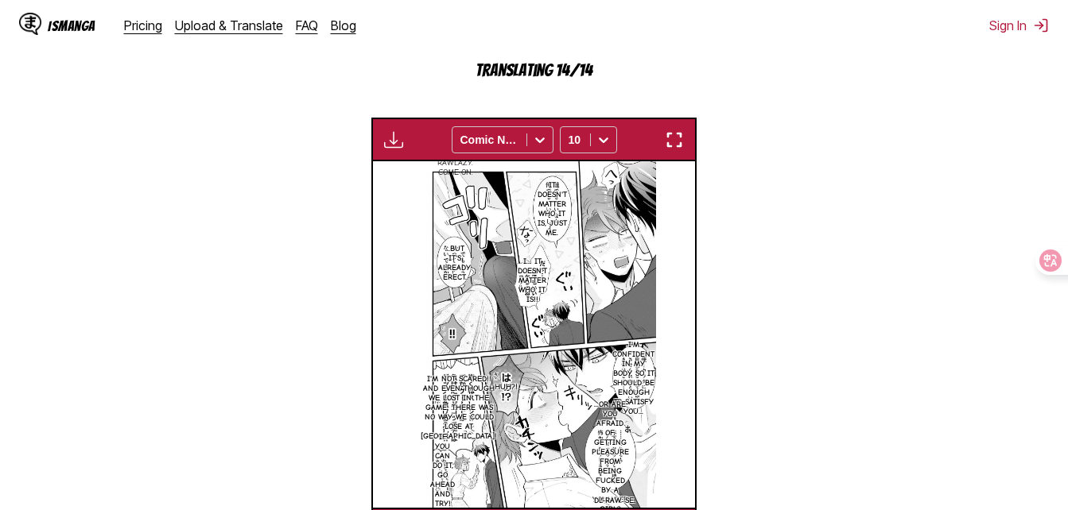
click at [670, 135] on img "button" at bounding box center [674, 139] width 19 height 19
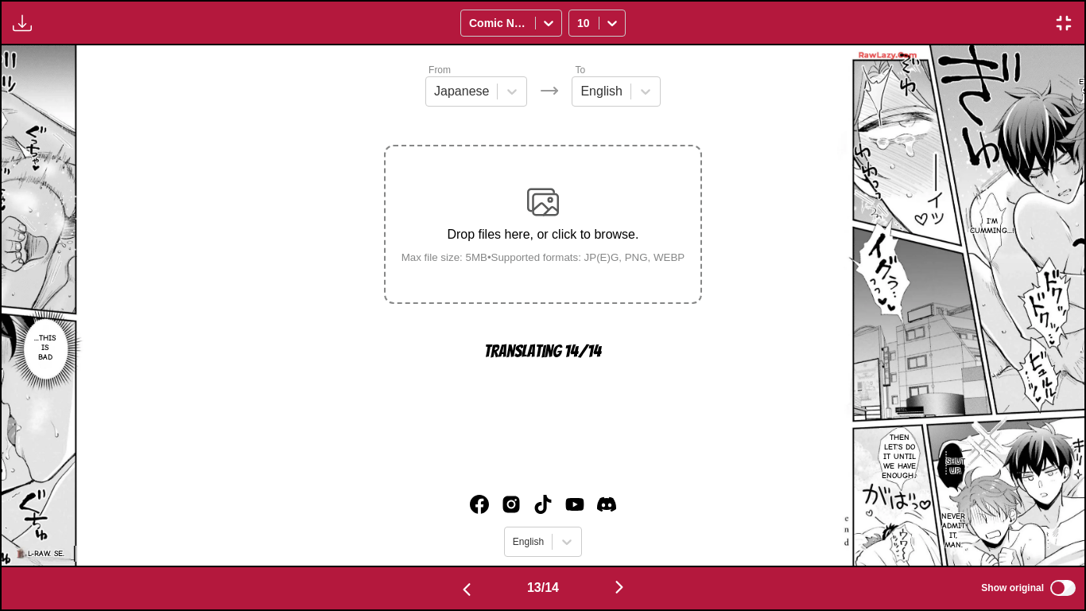
scroll to position [0, 12996]
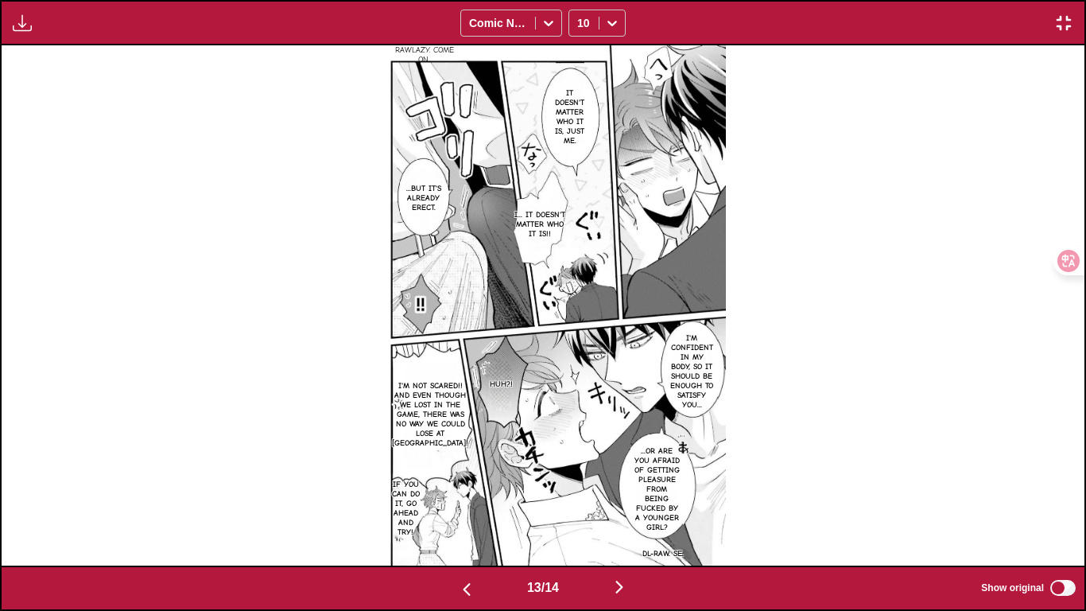
click at [624, 510] on img "button" at bounding box center [619, 586] width 19 height 19
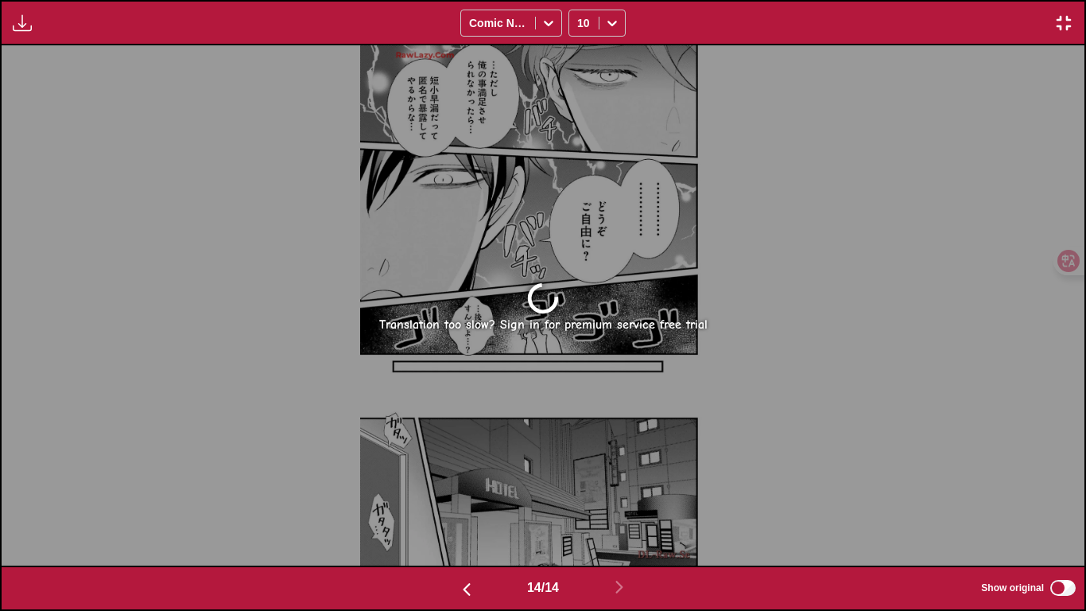
click at [760, 18] on img "button" at bounding box center [1063, 23] width 19 height 19
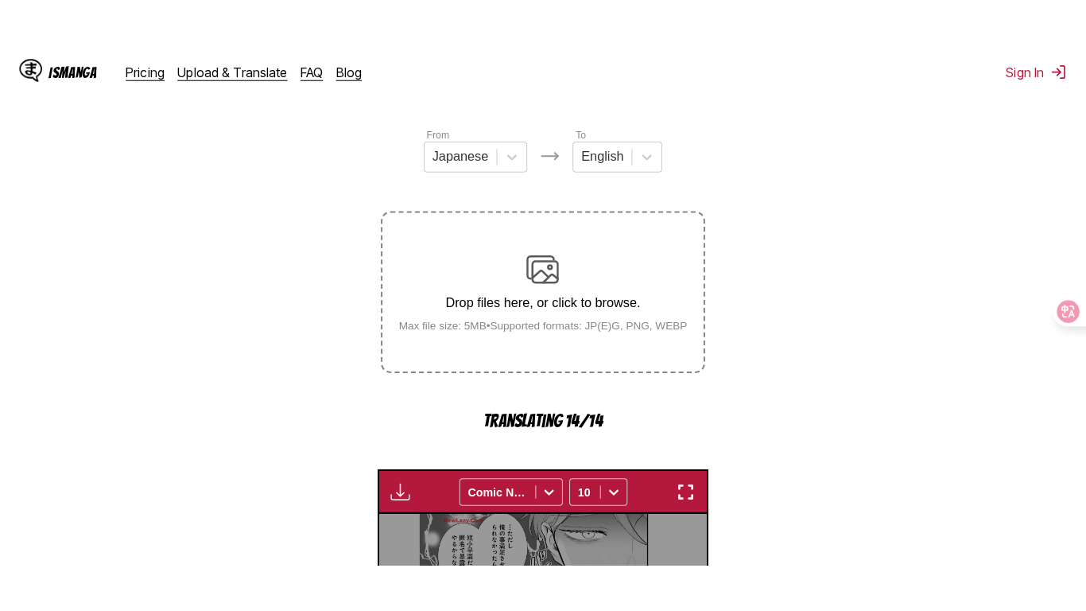
scroll to position [159, 0]
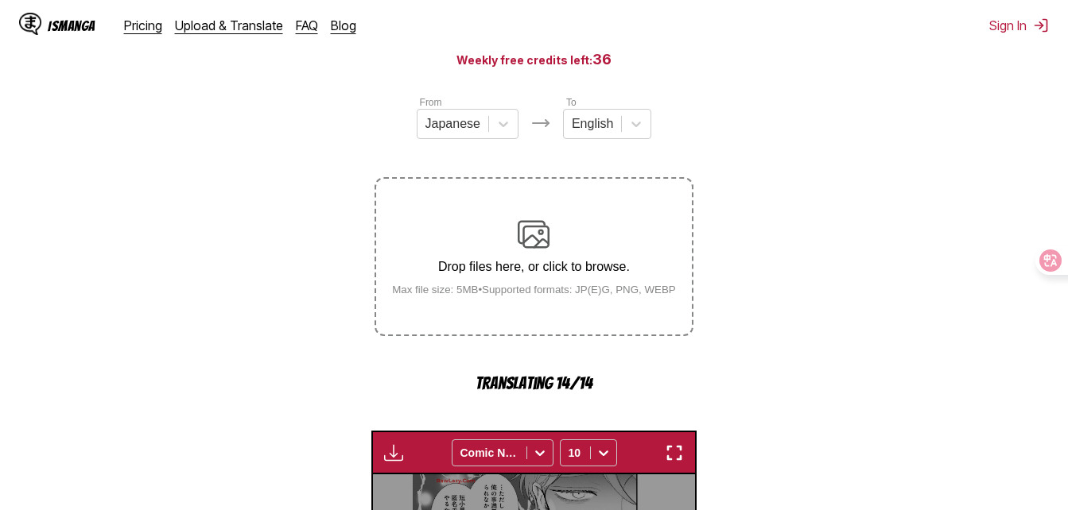
click at [663, 454] on button "button" at bounding box center [674, 453] width 29 height 21
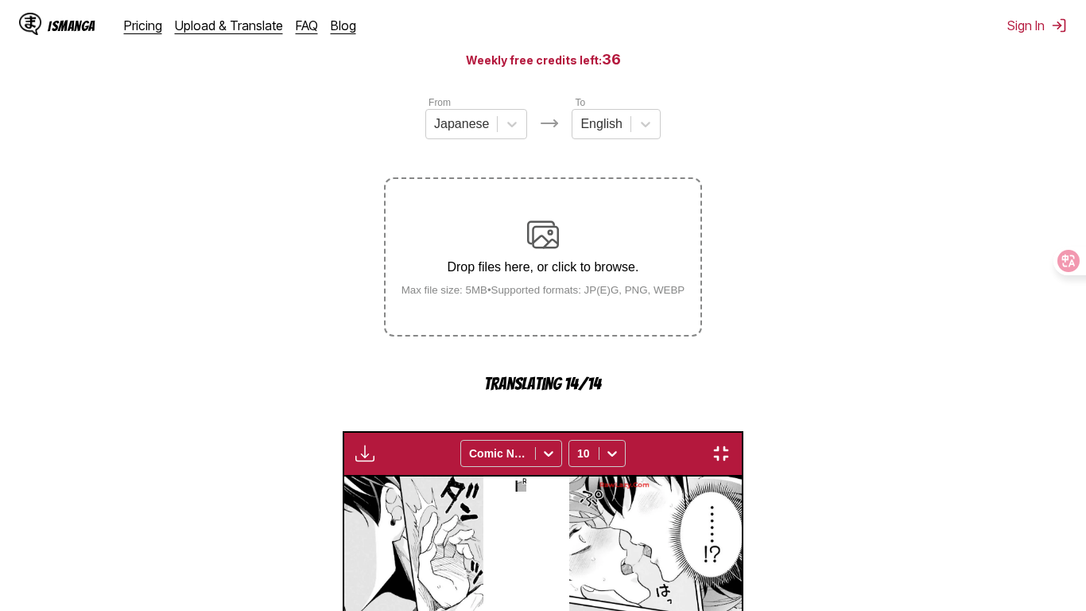
scroll to position [0, 14079]
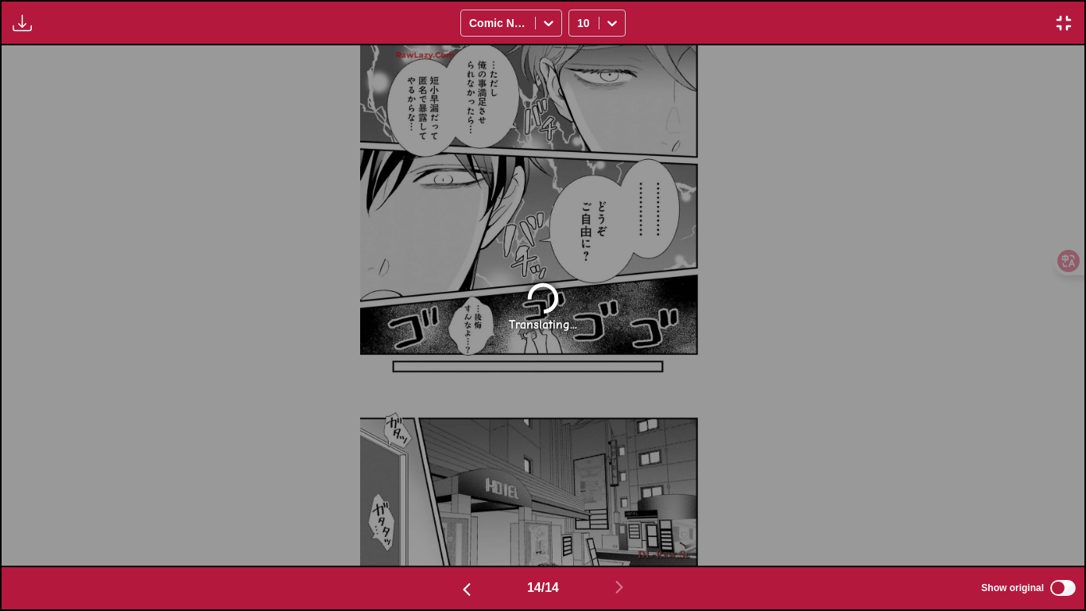
click at [760, 17] on img "button" at bounding box center [1063, 23] width 19 height 19
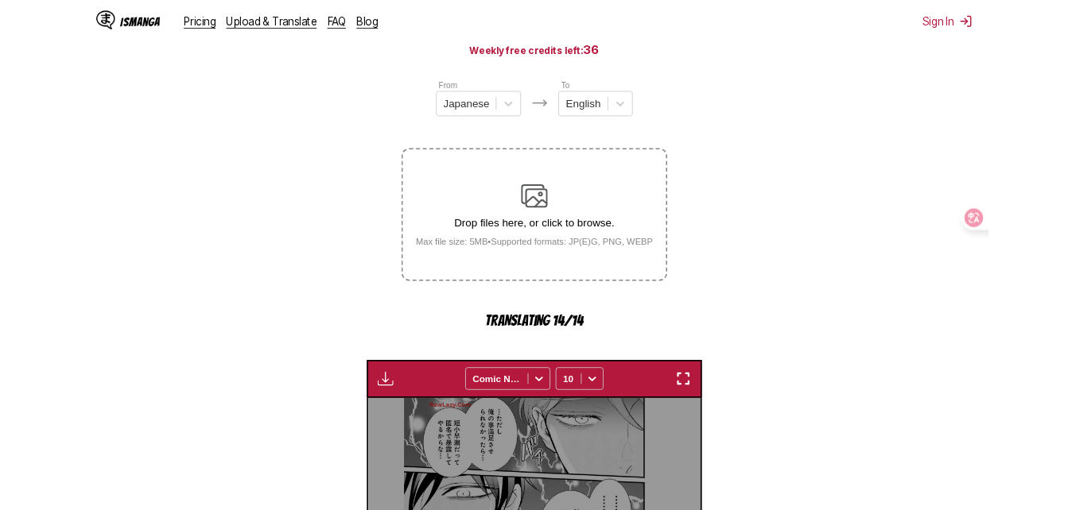
scroll to position [0, 4191]
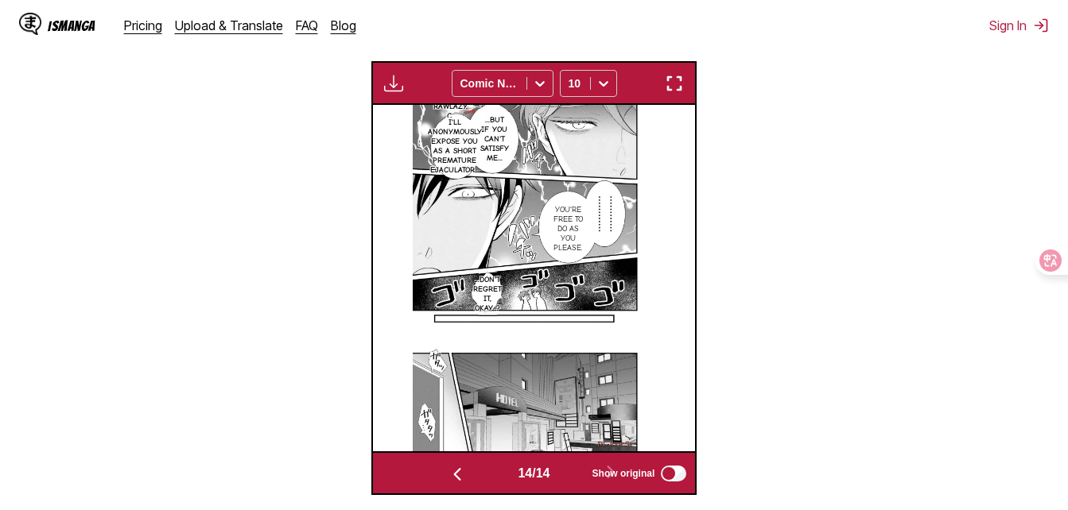
click at [677, 70] on div "Available for premium users only Comic Neue 10" at bounding box center [534, 83] width 326 height 44
click at [677, 78] on img "button" at bounding box center [674, 83] width 19 height 19
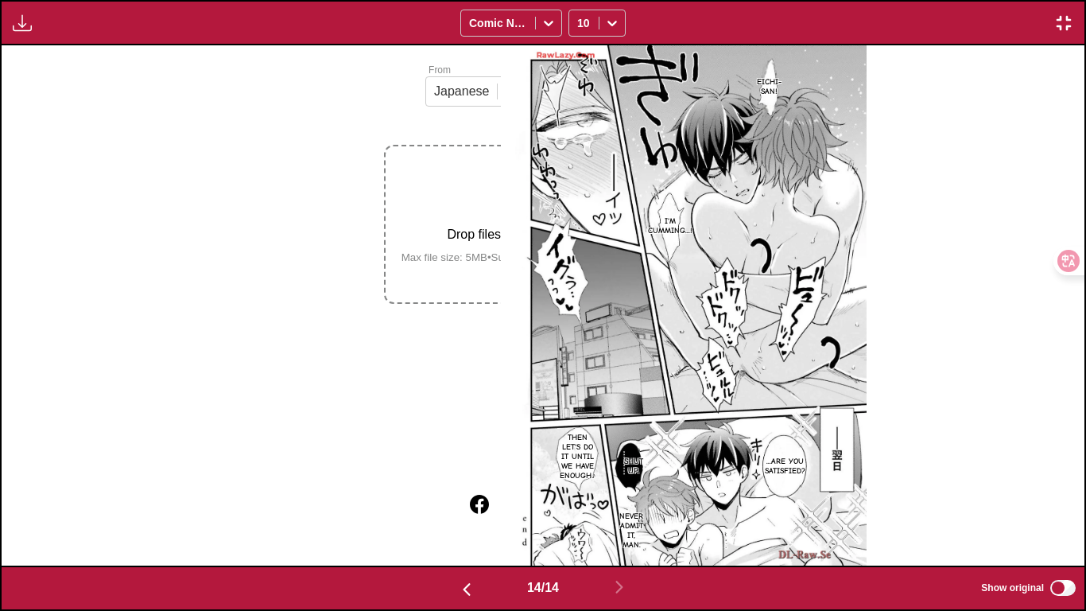
scroll to position [0, 14079]
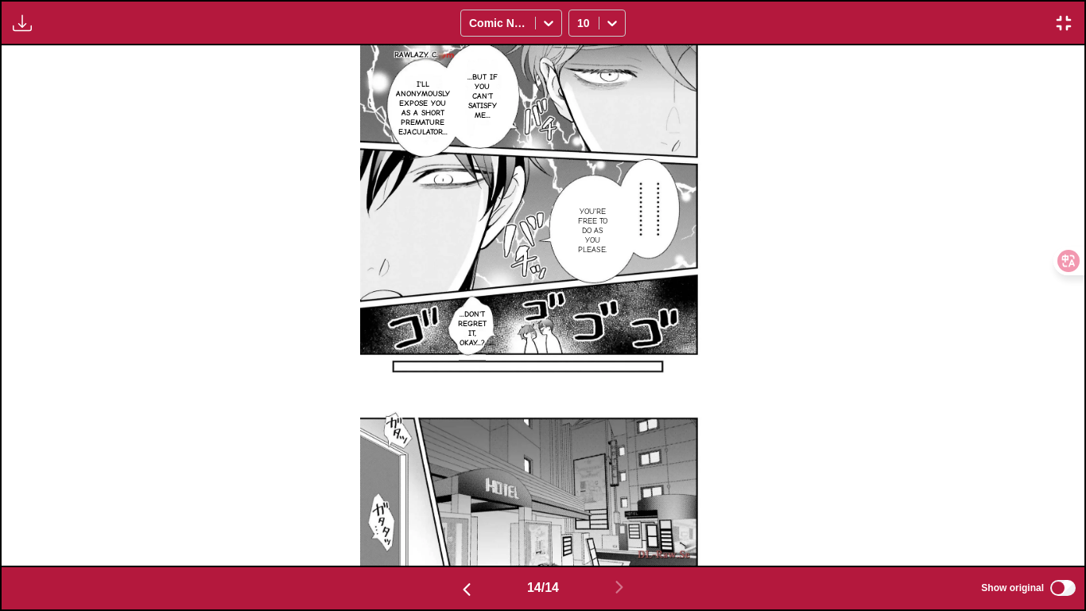
click at [469, 510] on img "button" at bounding box center [466, 589] width 19 height 19
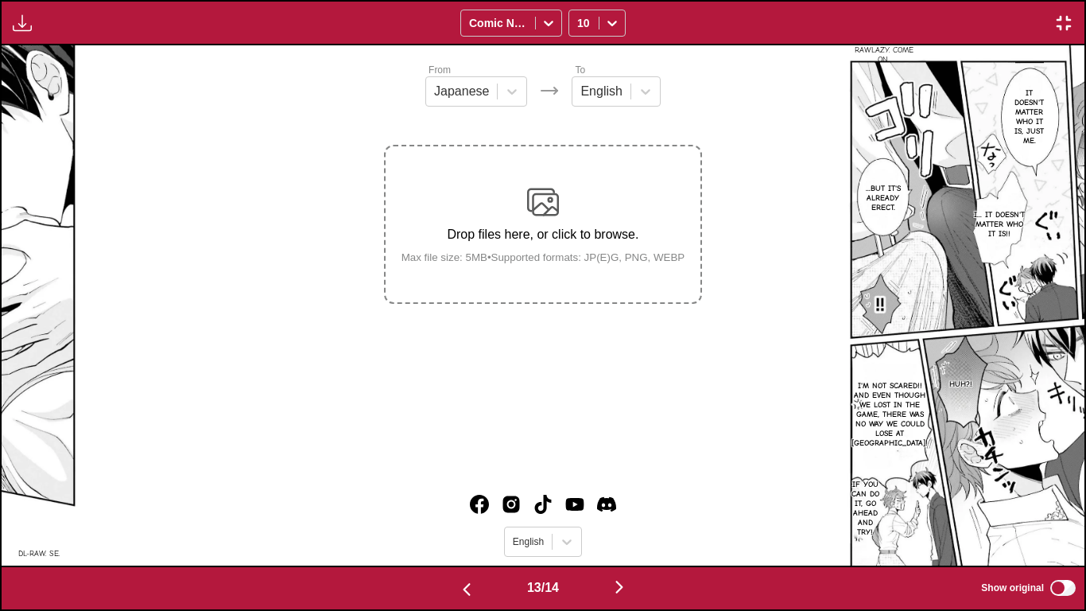
click at [469, 510] on img "button" at bounding box center [466, 589] width 19 height 19
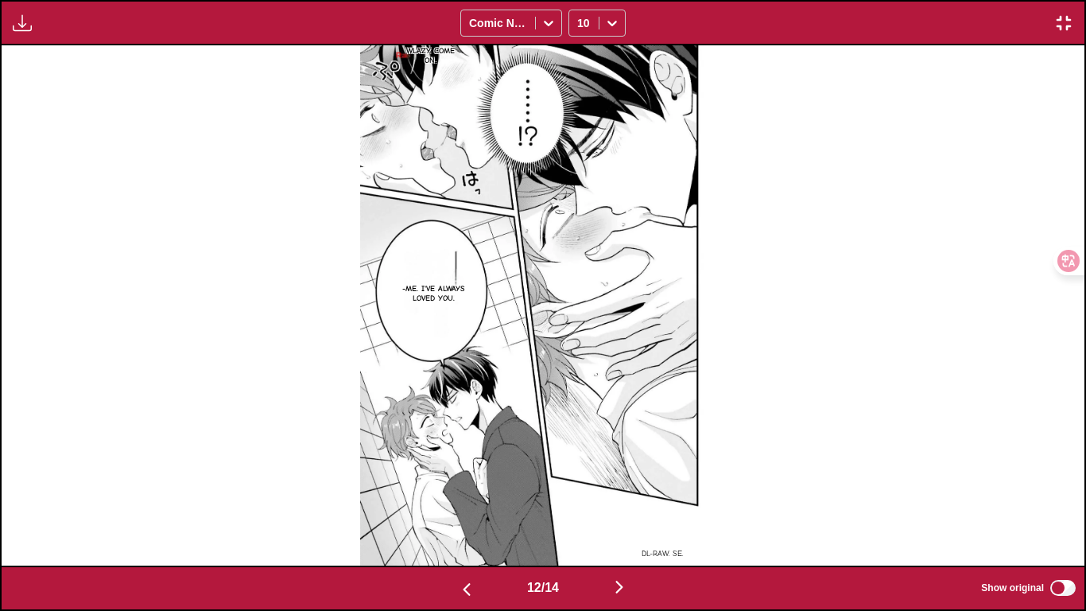
click at [469, 510] on img "button" at bounding box center [466, 589] width 19 height 19
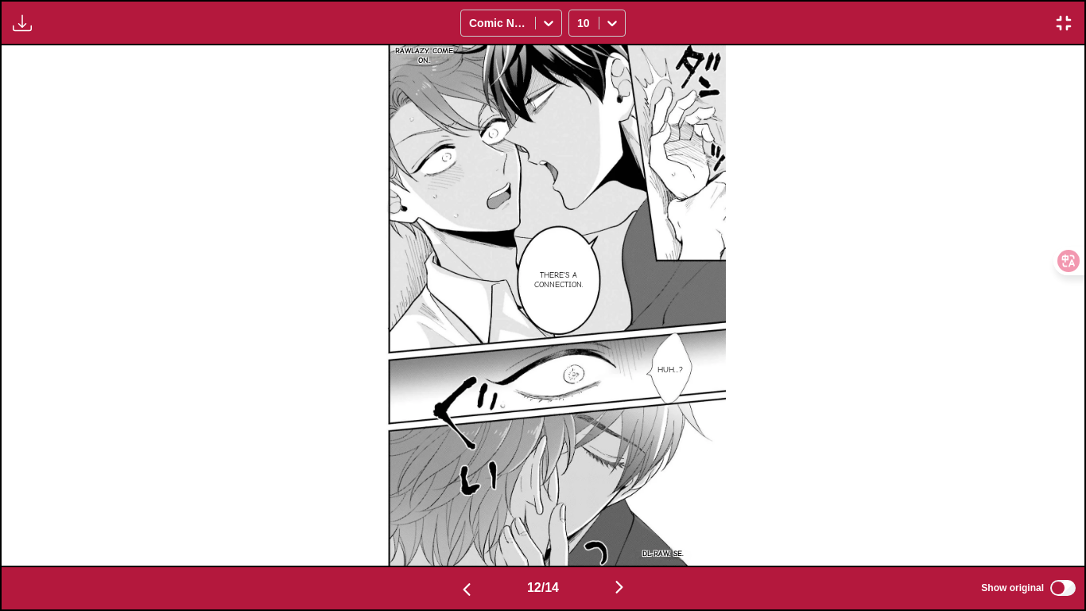
click at [469, 510] on img "button" at bounding box center [466, 589] width 19 height 19
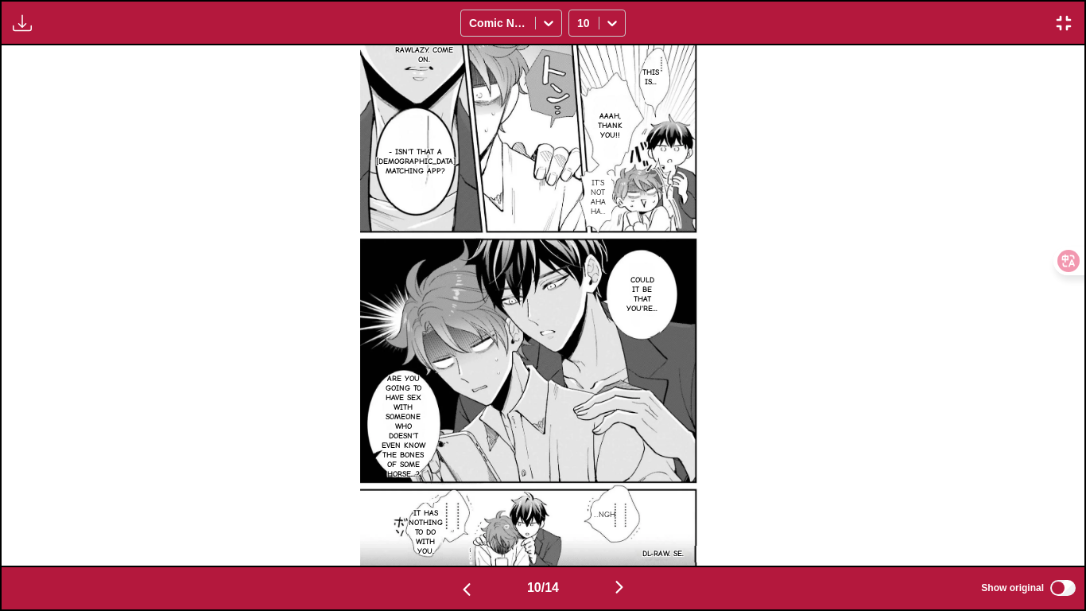
click at [469, 510] on img "button" at bounding box center [466, 589] width 19 height 19
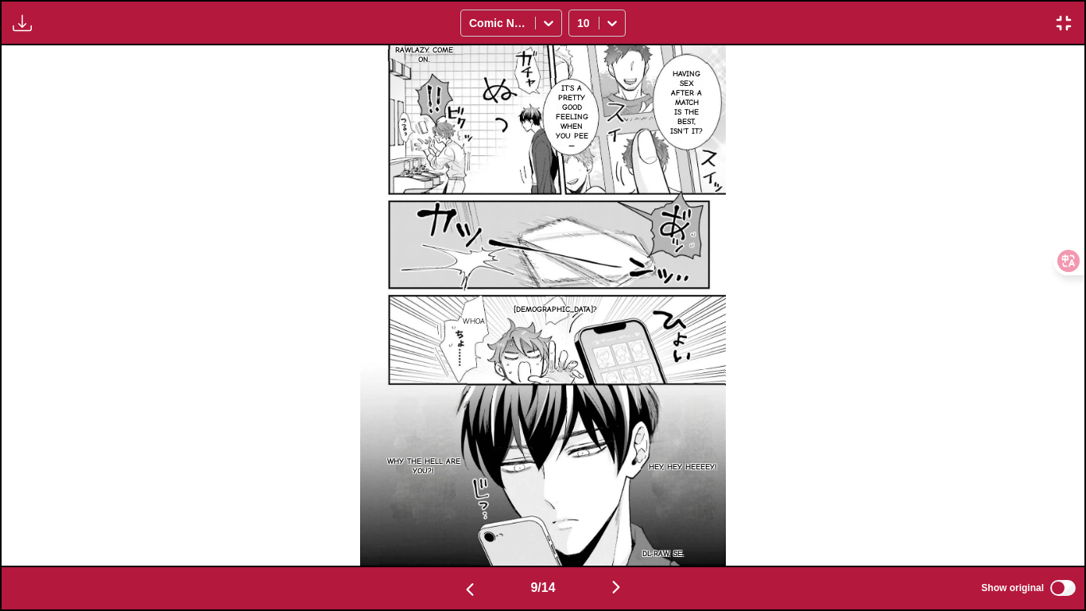
click at [469, 510] on img "button" at bounding box center [469, 589] width 19 height 19
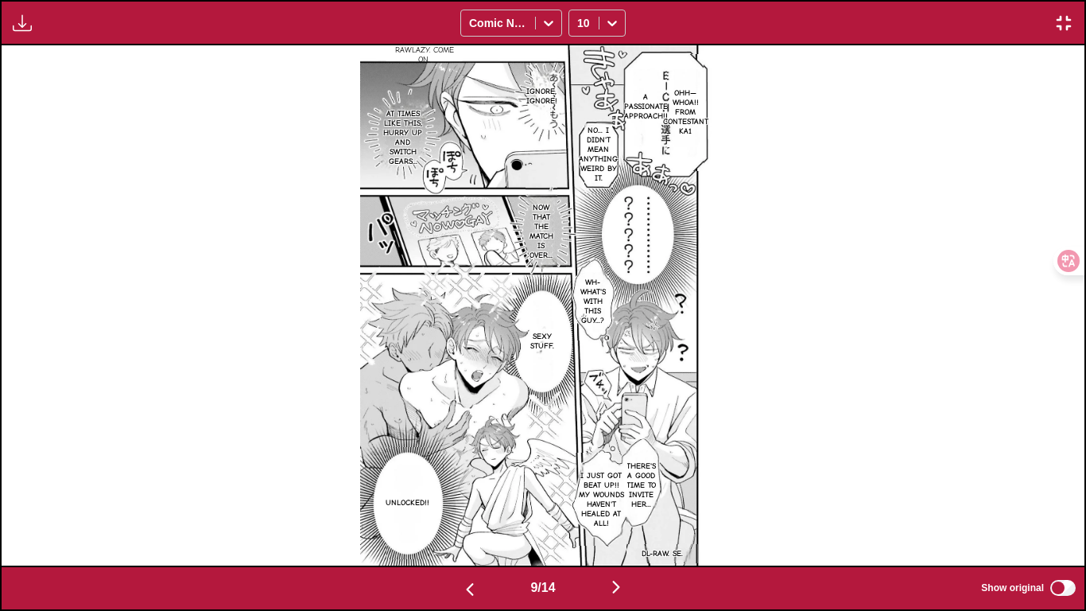
click at [469, 510] on img "button" at bounding box center [469, 589] width 19 height 19
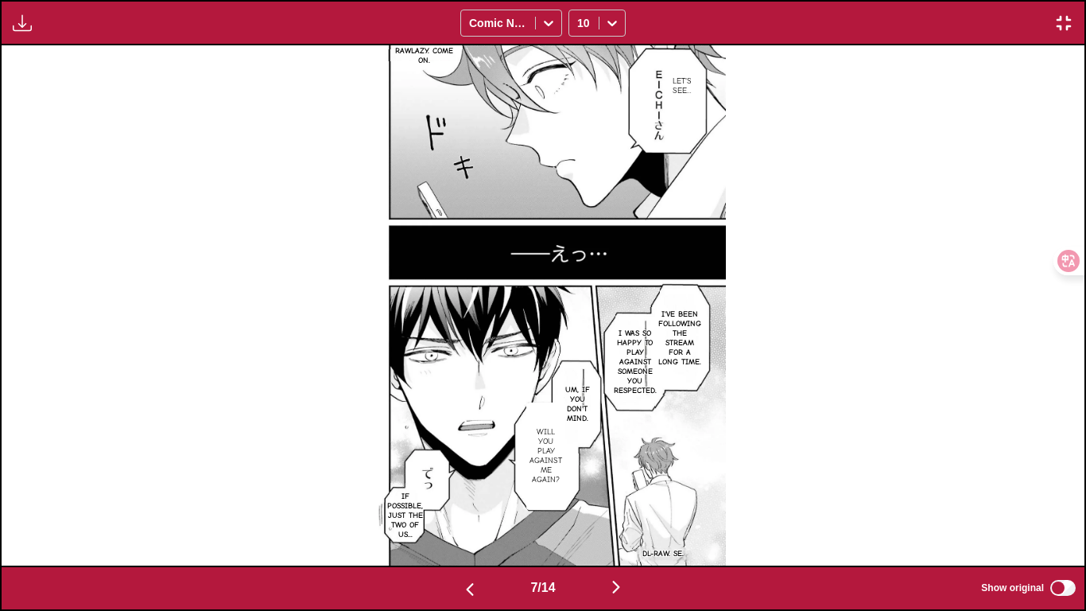
click at [469, 510] on img "button" at bounding box center [469, 589] width 19 height 19
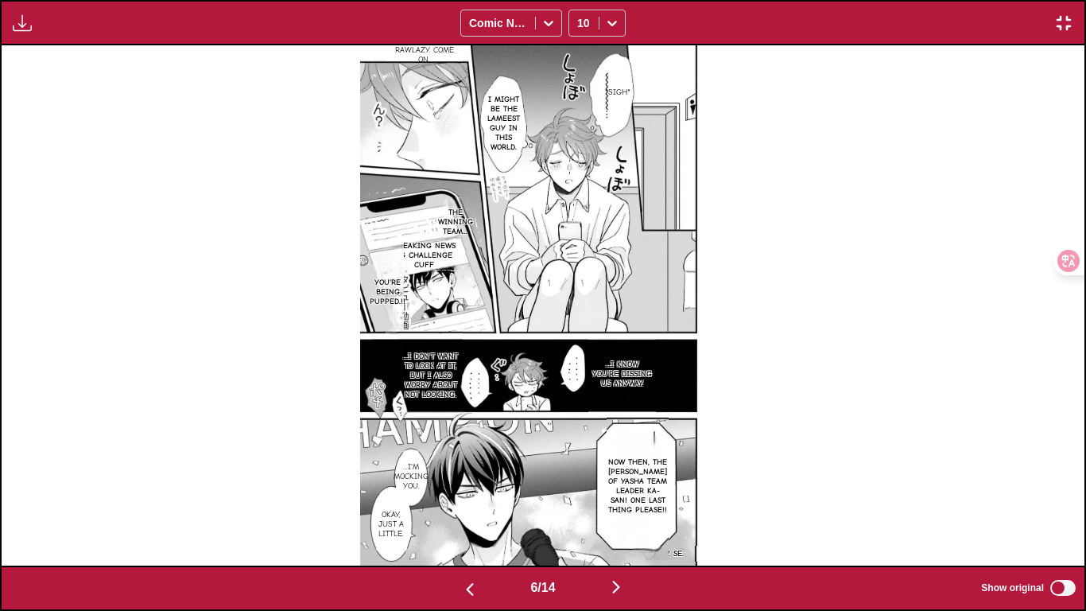
click at [469, 510] on img "button" at bounding box center [469, 589] width 19 height 19
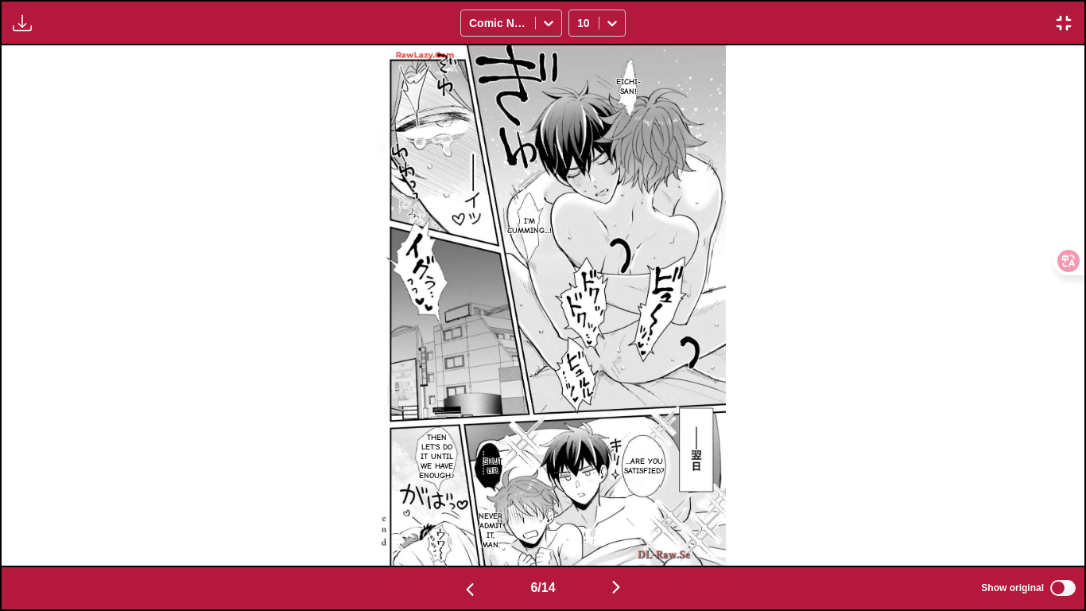
click at [469, 510] on img "button" at bounding box center [469, 589] width 19 height 19
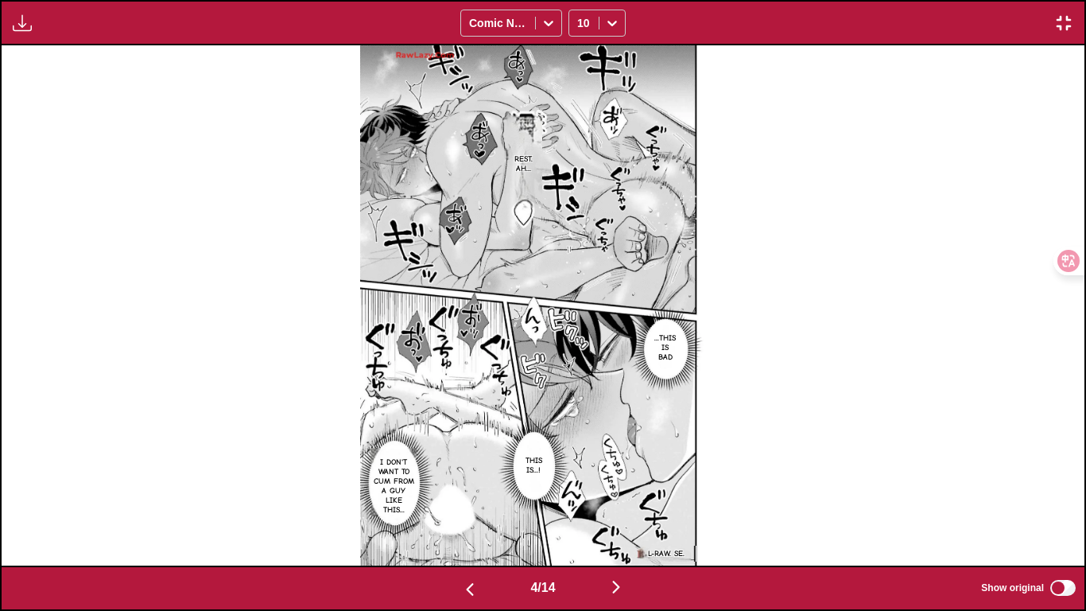
click at [469, 510] on img "button" at bounding box center [469, 589] width 19 height 19
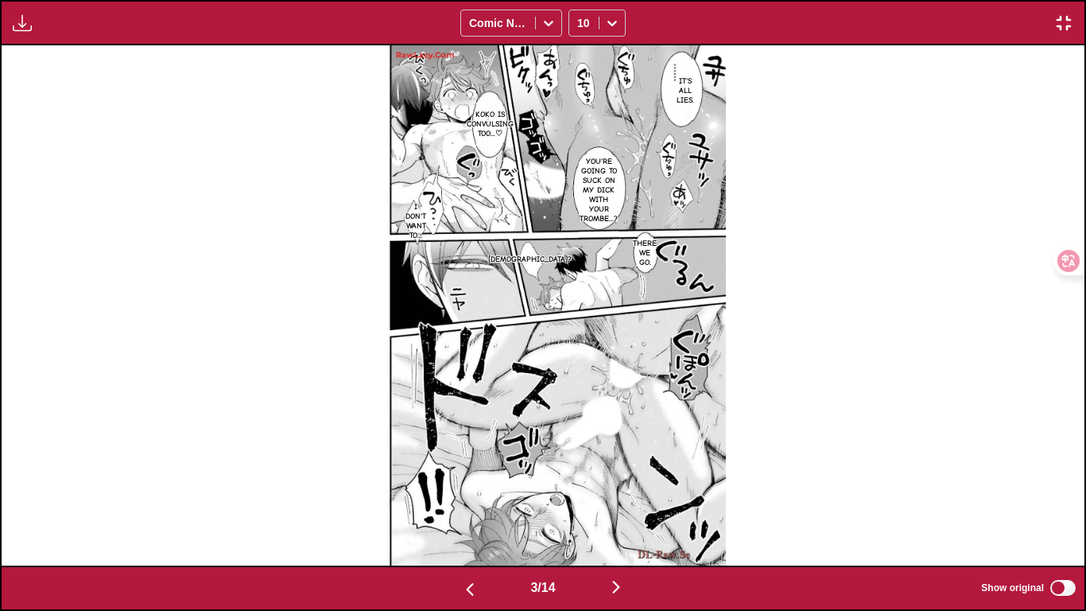
click at [469, 510] on img "button" at bounding box center [469, 589] width 19 height 19
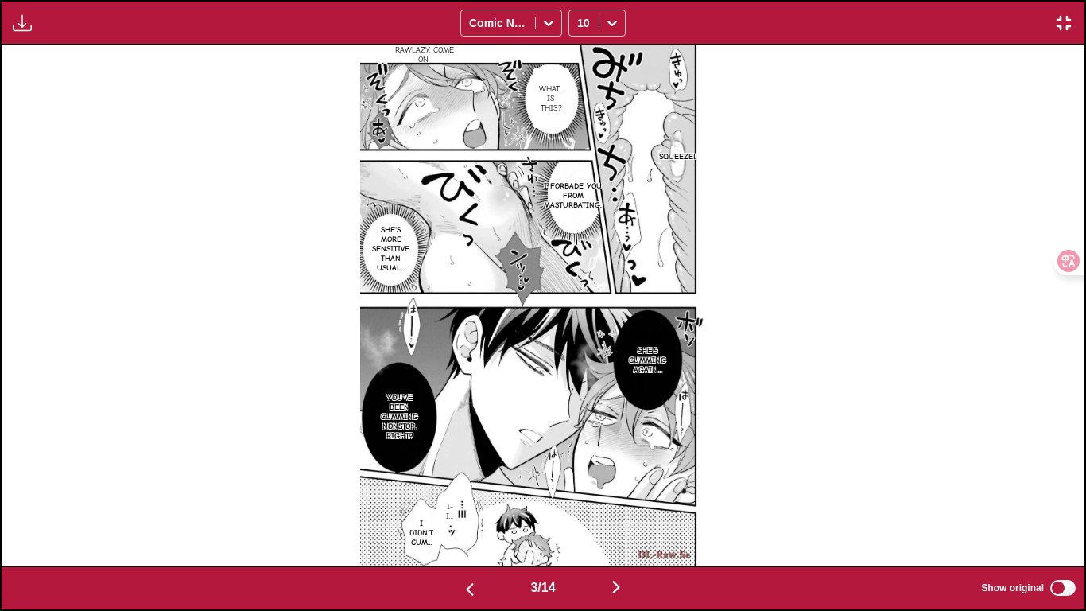
click at [468, 510] on img "button" at bounding box center [469, 589] width 19 height 19
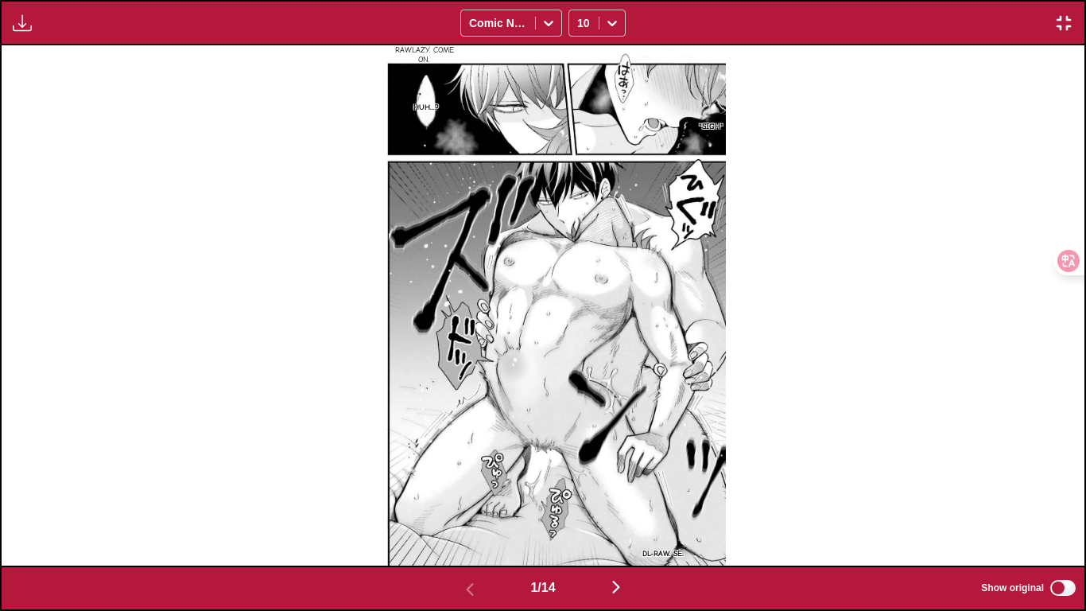
click at [619, 510] on img "button" at bounding box center [616, 586] width 19 height 19
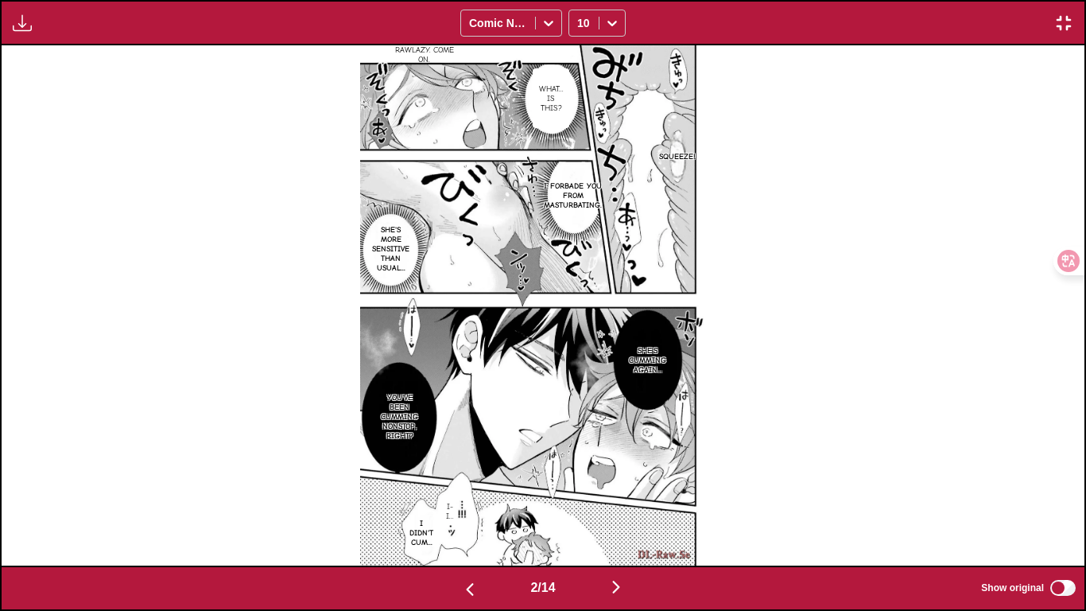
click at [454, 510] on div "2 / 14 Show original" at bounding box center [543, 587] width 1086 height 45
click at [463, 510] on button "button" at bounding box center [469, 587] width 95 height 23
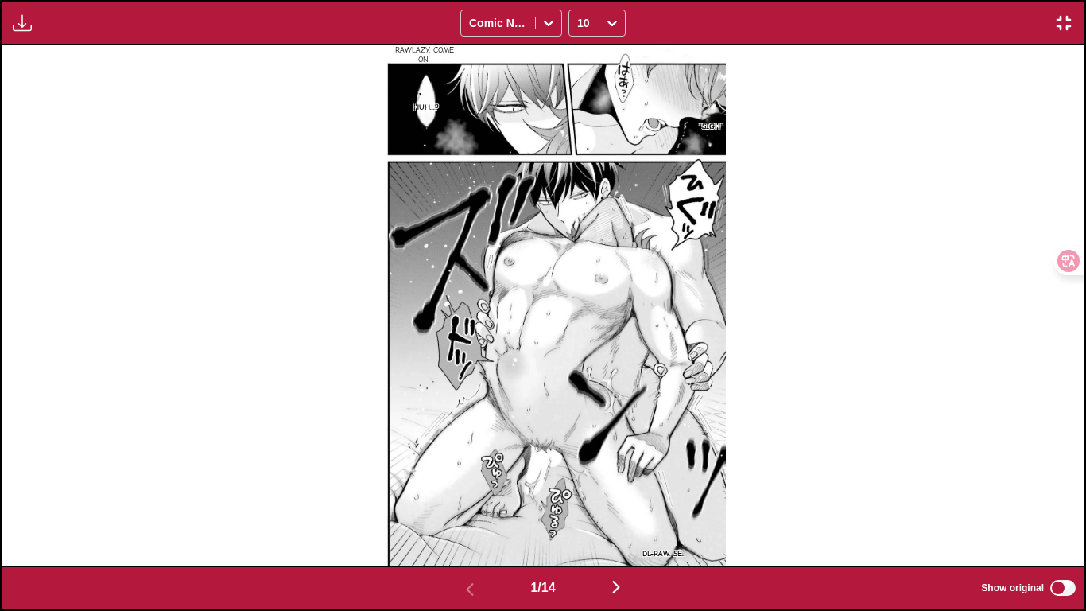
click at [617, 510] on img "button" at bounding box center [616, 586] width 19 height 19
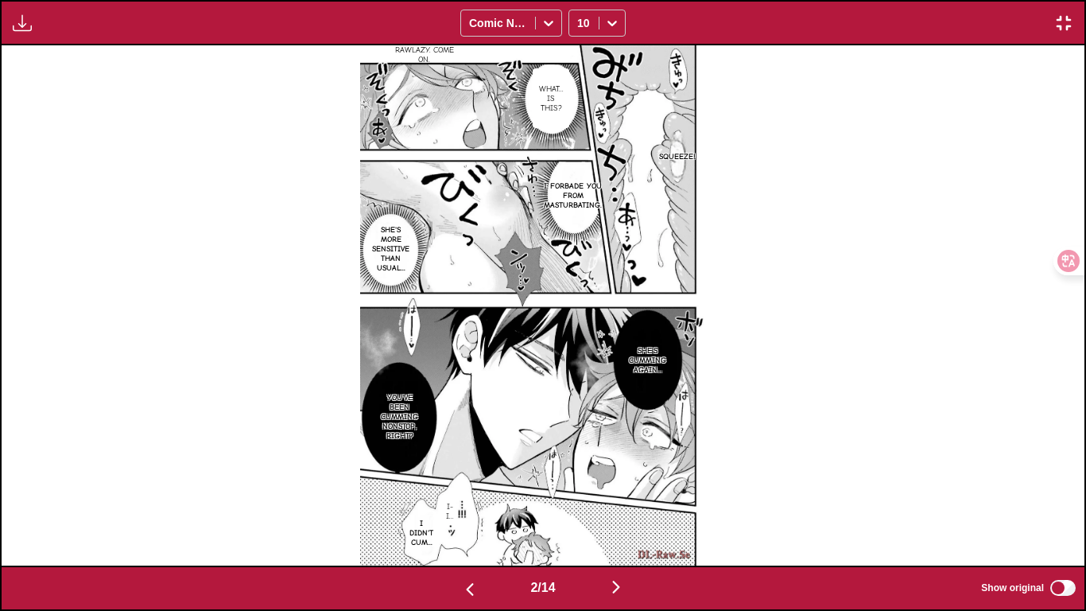
click at [617, 510] on img "button" at bounding box center [616, 586] width 19 height 19
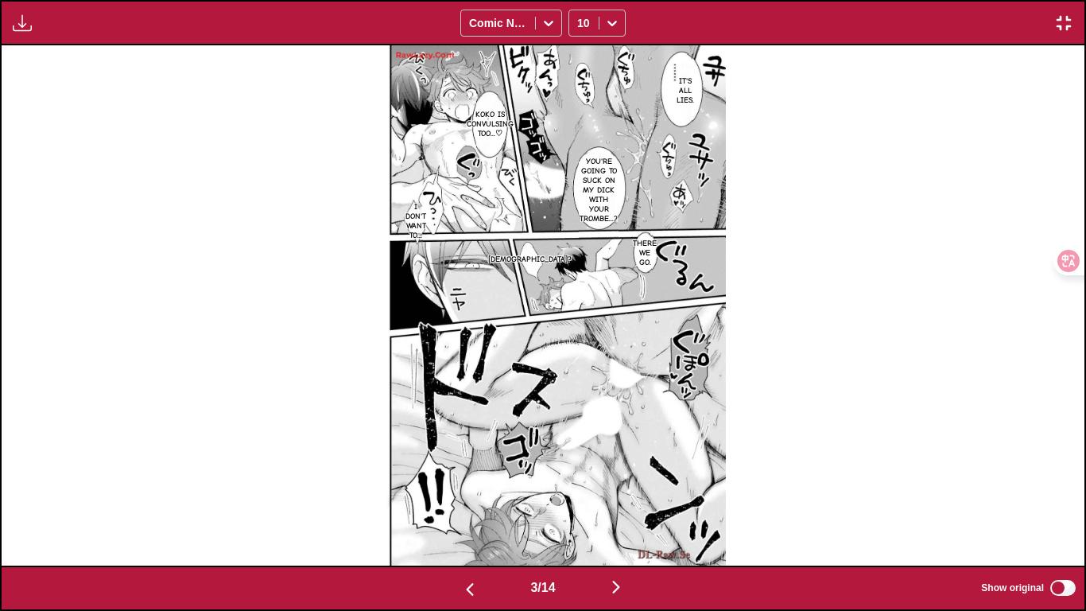
click at [617, 510] on img "button" at bounding box center [616, 586] width 19 height 19
